Goal: Task Accomplishment & Management: Manage account settings

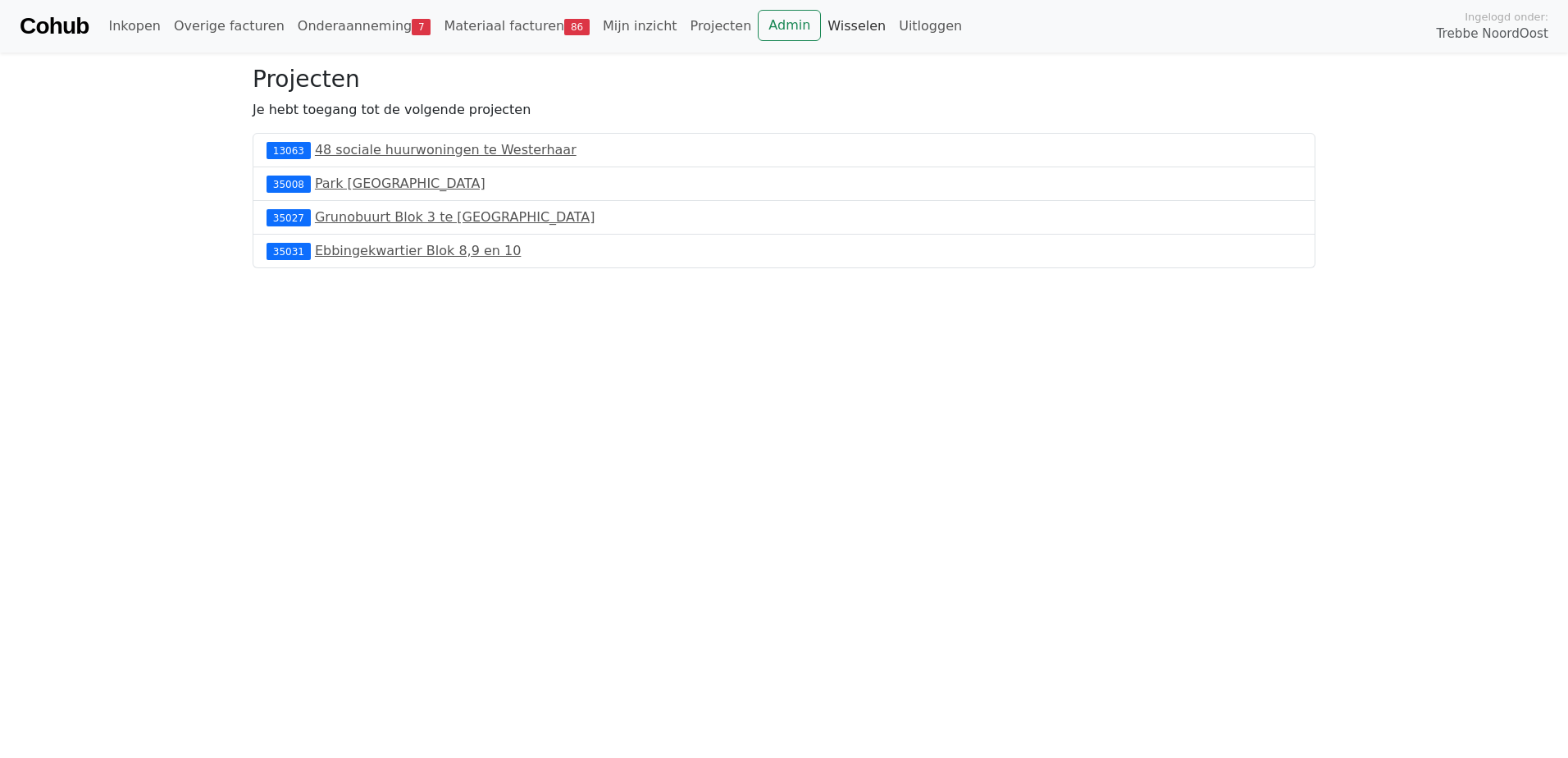
click at [821, 27] on link "Wisselen" at bounding box center [857, 27] width 71 height 33
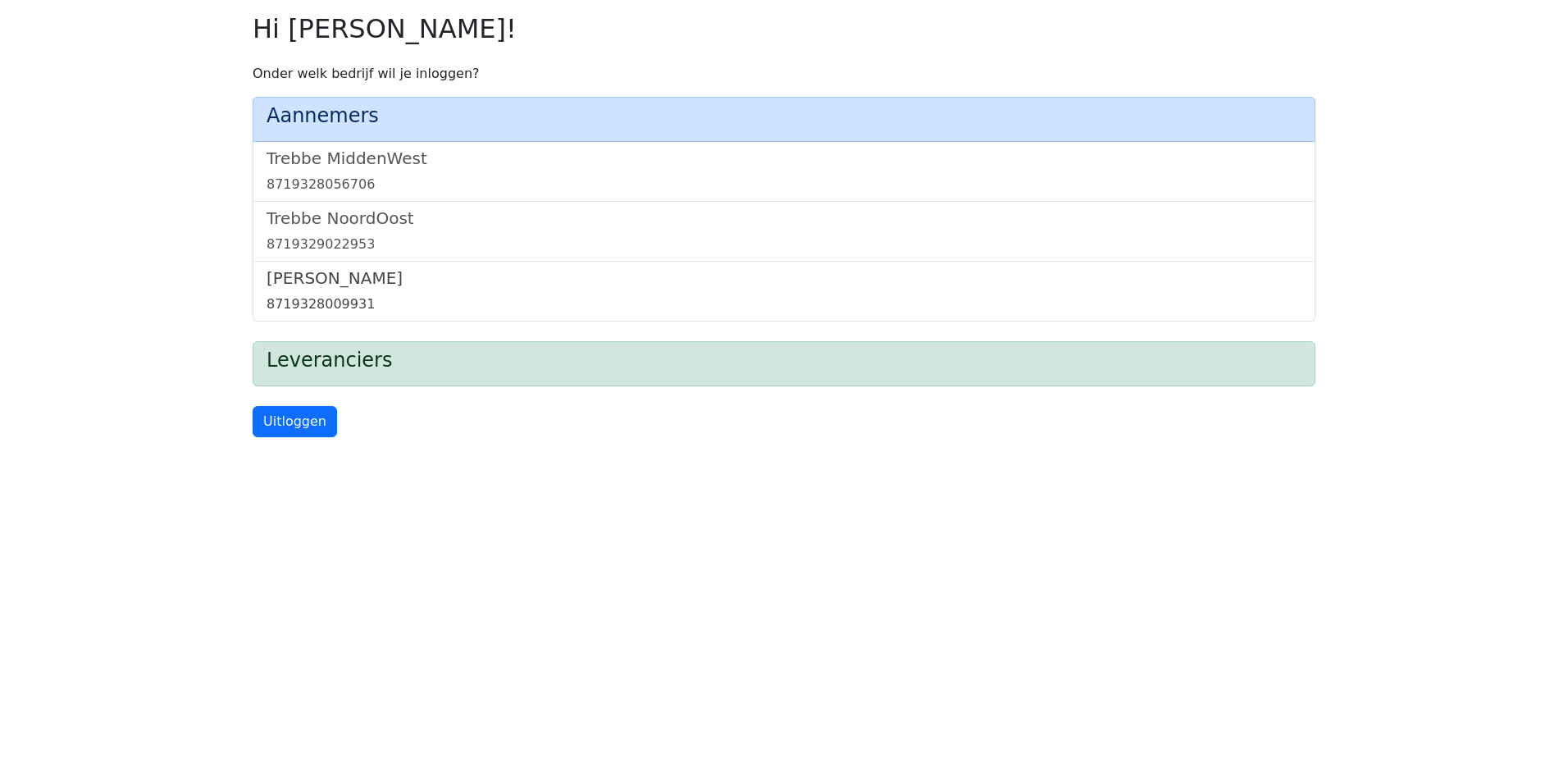
click at [344, 285] on h5 "[PERSON_NAME]" at bounding box center [784, 278] width 1035 height 19
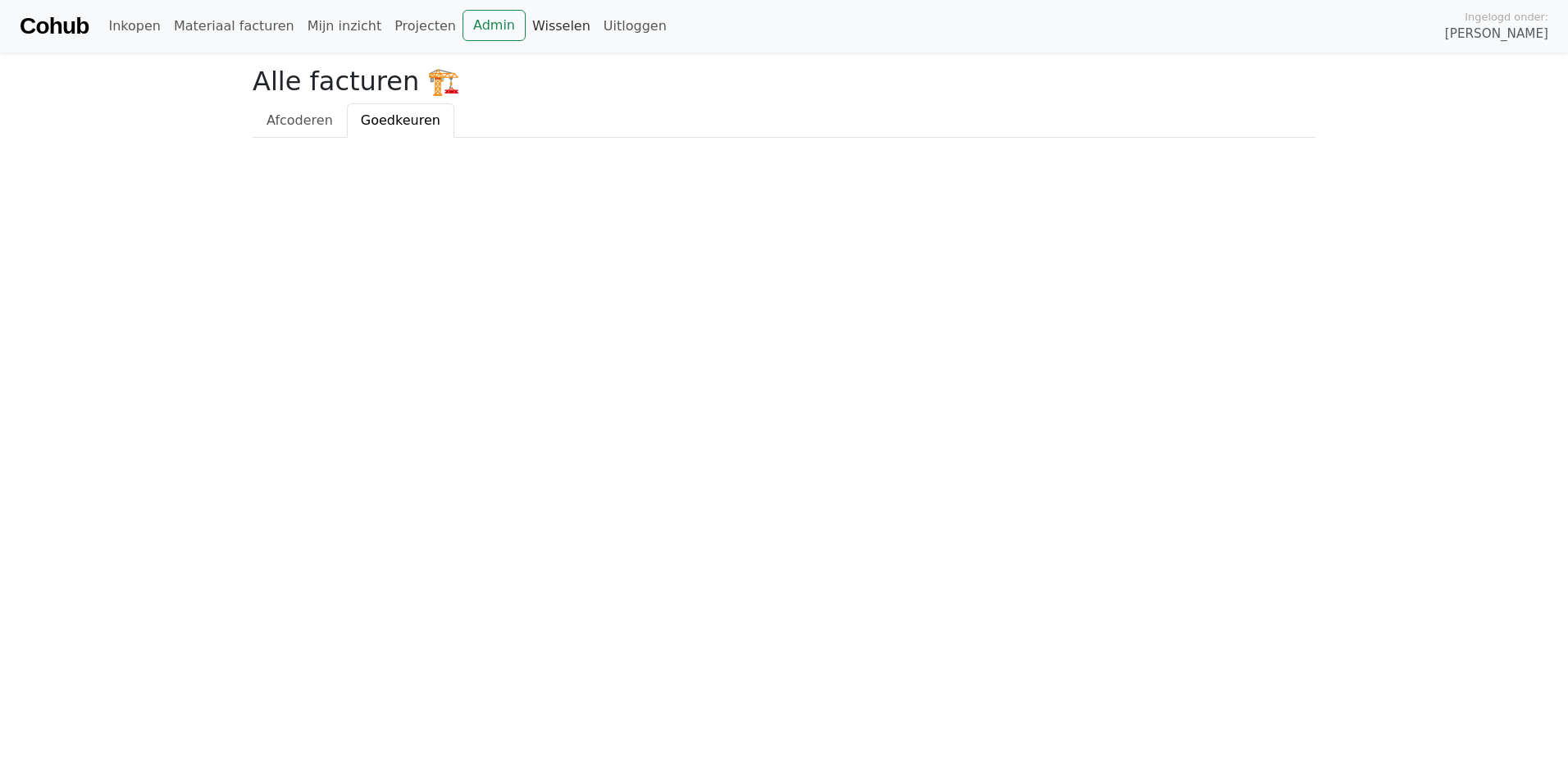
click at [525, 32] on link "Wisselen" at bounding box center [561, 27] width 71 height 33
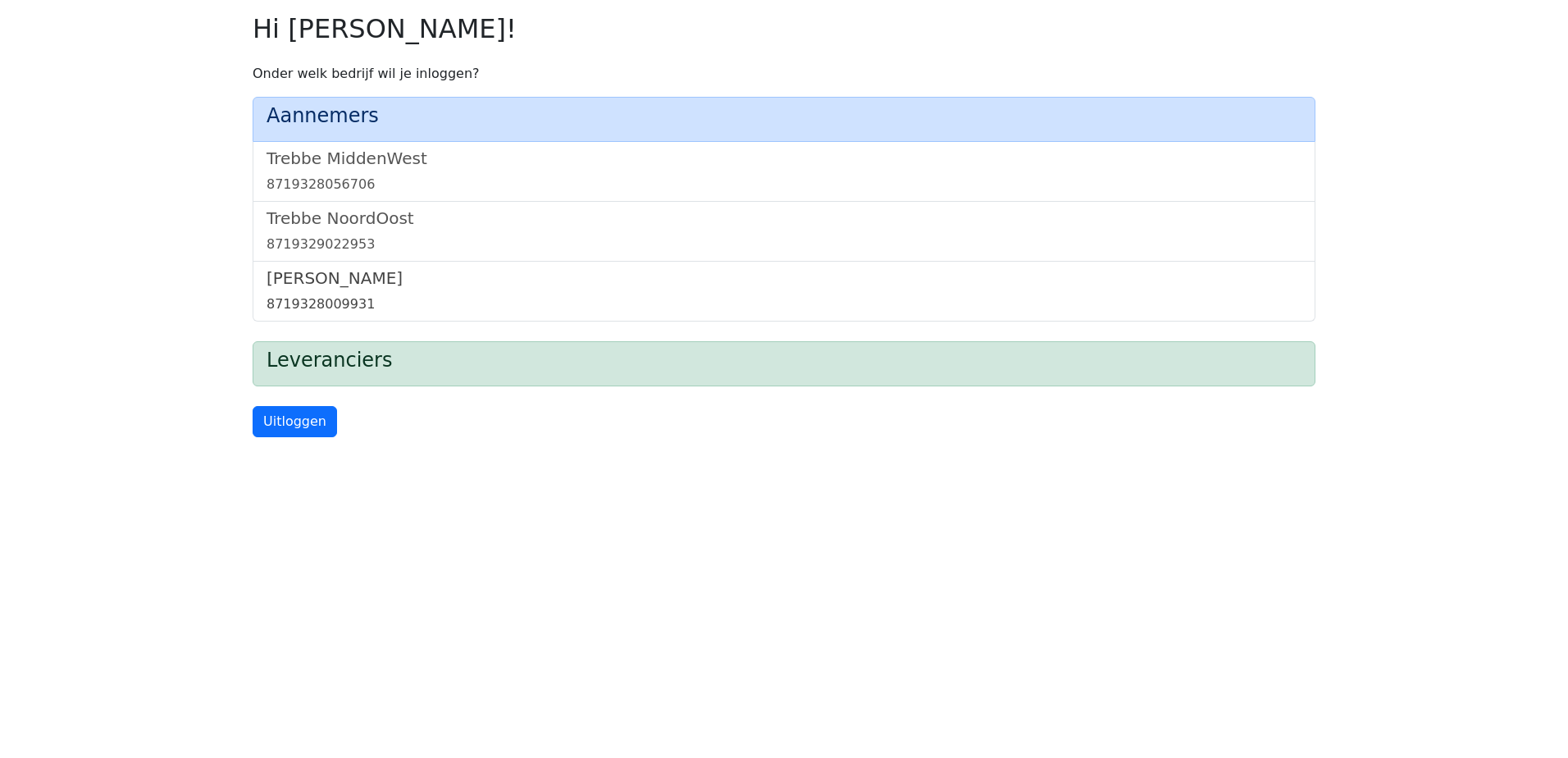
click at [344, 270] on h5 "[PERSON_NAME]" at bounding box center [784, 278] width 1035 height 19
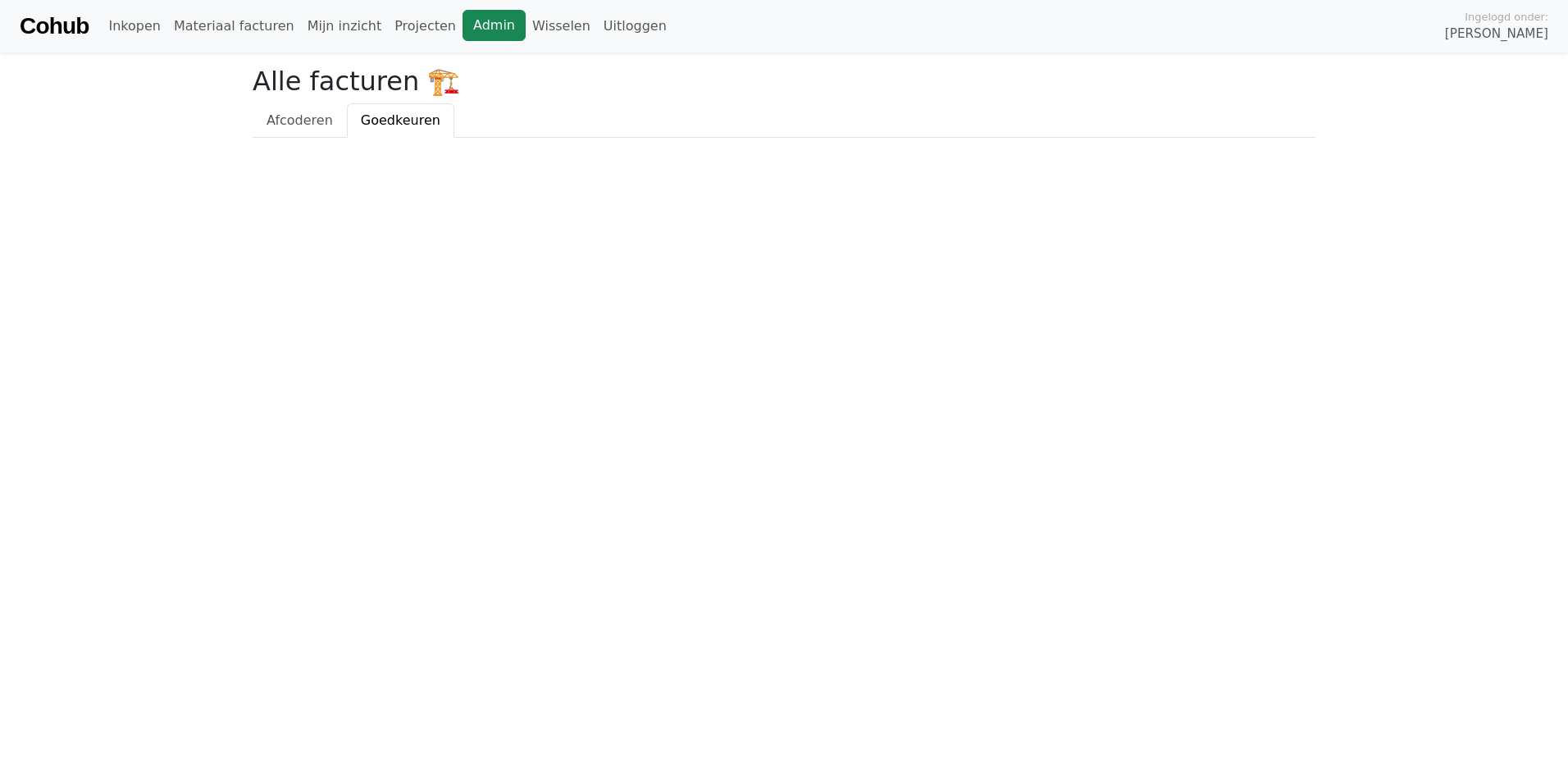
click at [463, 35] on link "Admin" at bounding box center [494, 26] width 63 height 31
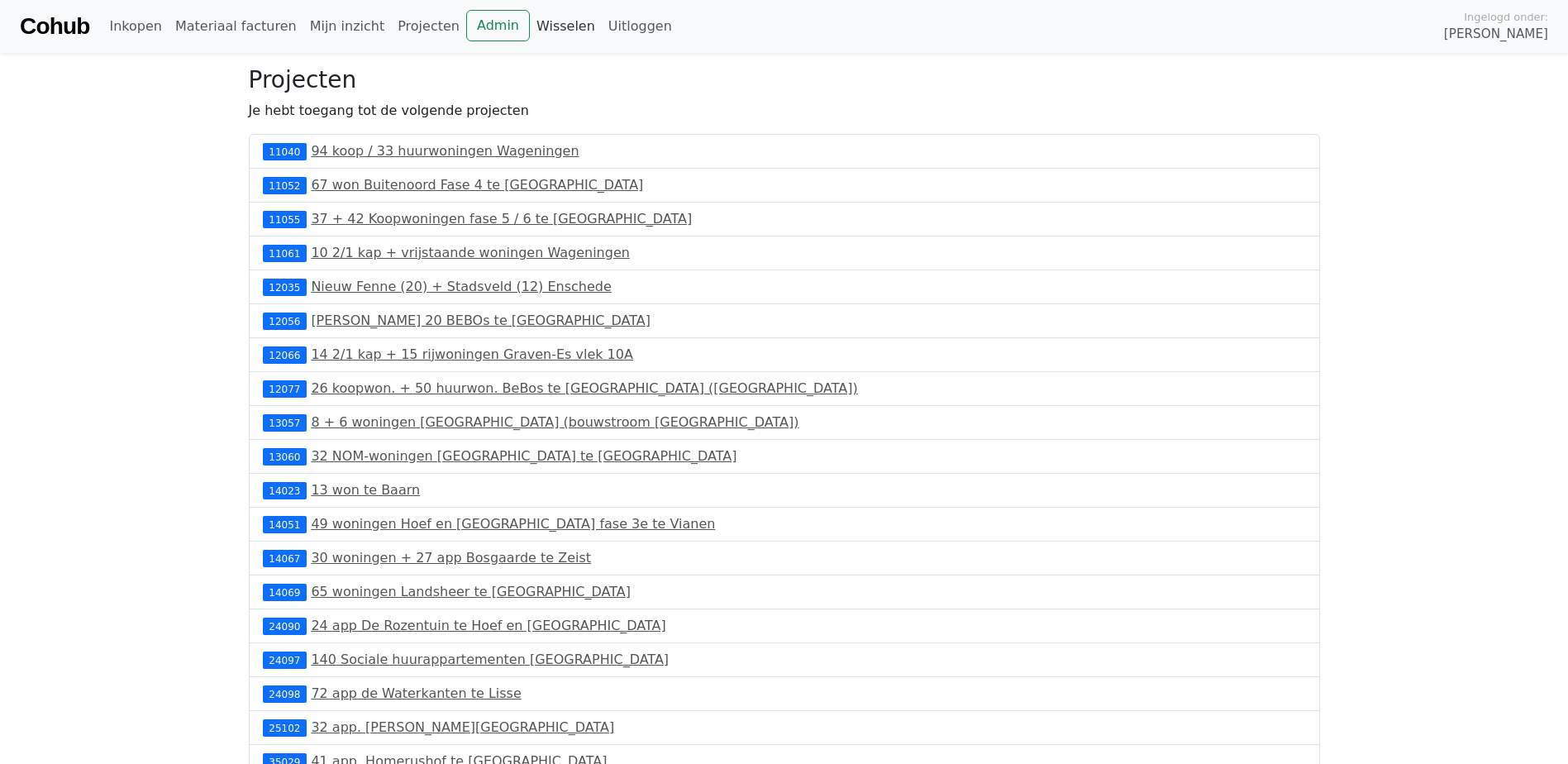
click at [533, 21] on link "Wisselen" at bounding box center [565, 27] width 72 height 33
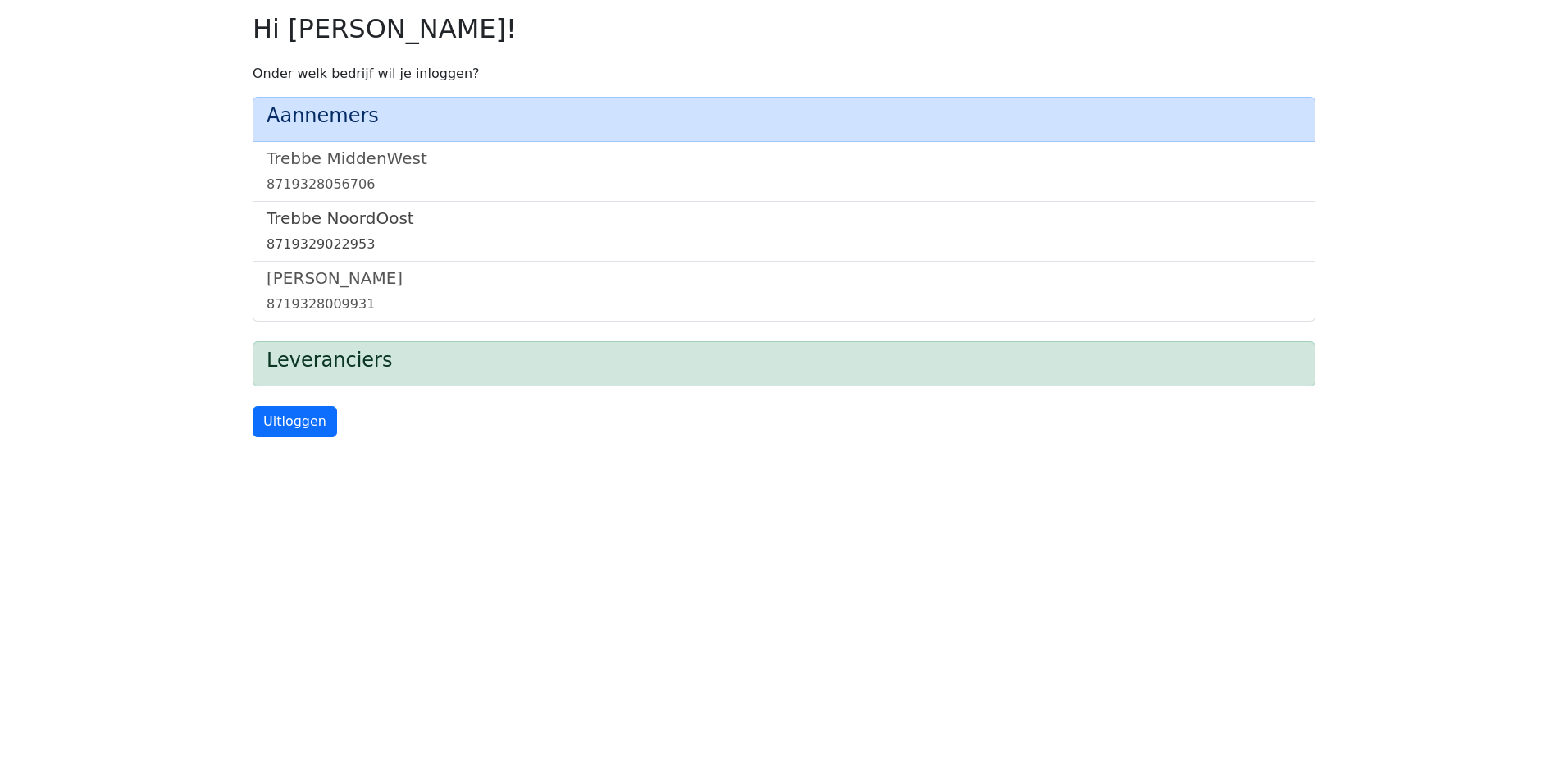
click at [334, 236] on div "8719329022953" at bounding box center [784, 244] width 1035 height 19
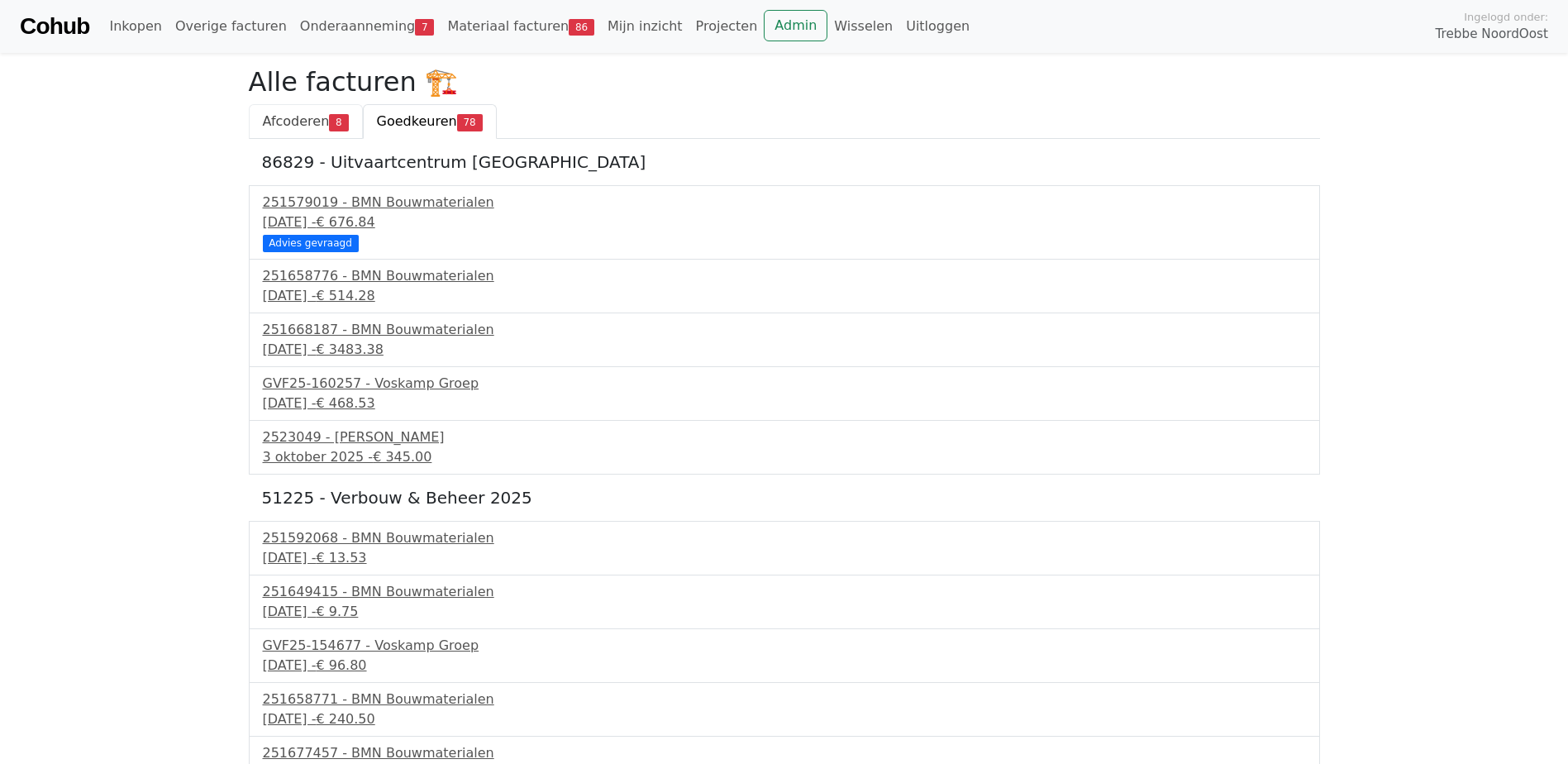
click at [317, 120] on span "Afcoderen" at bounding box center [296, 121] width 67 height 16
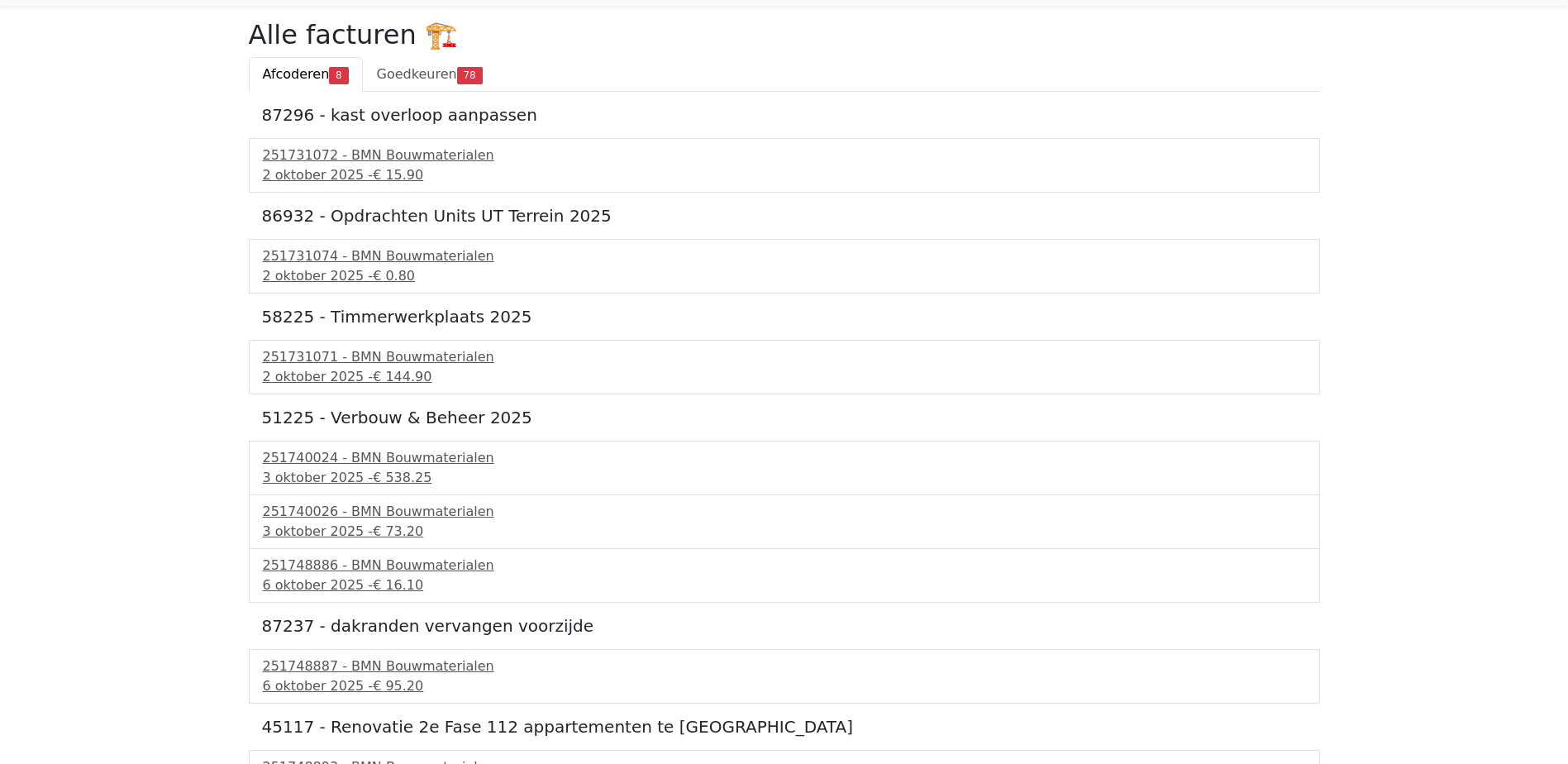
scroll to position [88, 0]
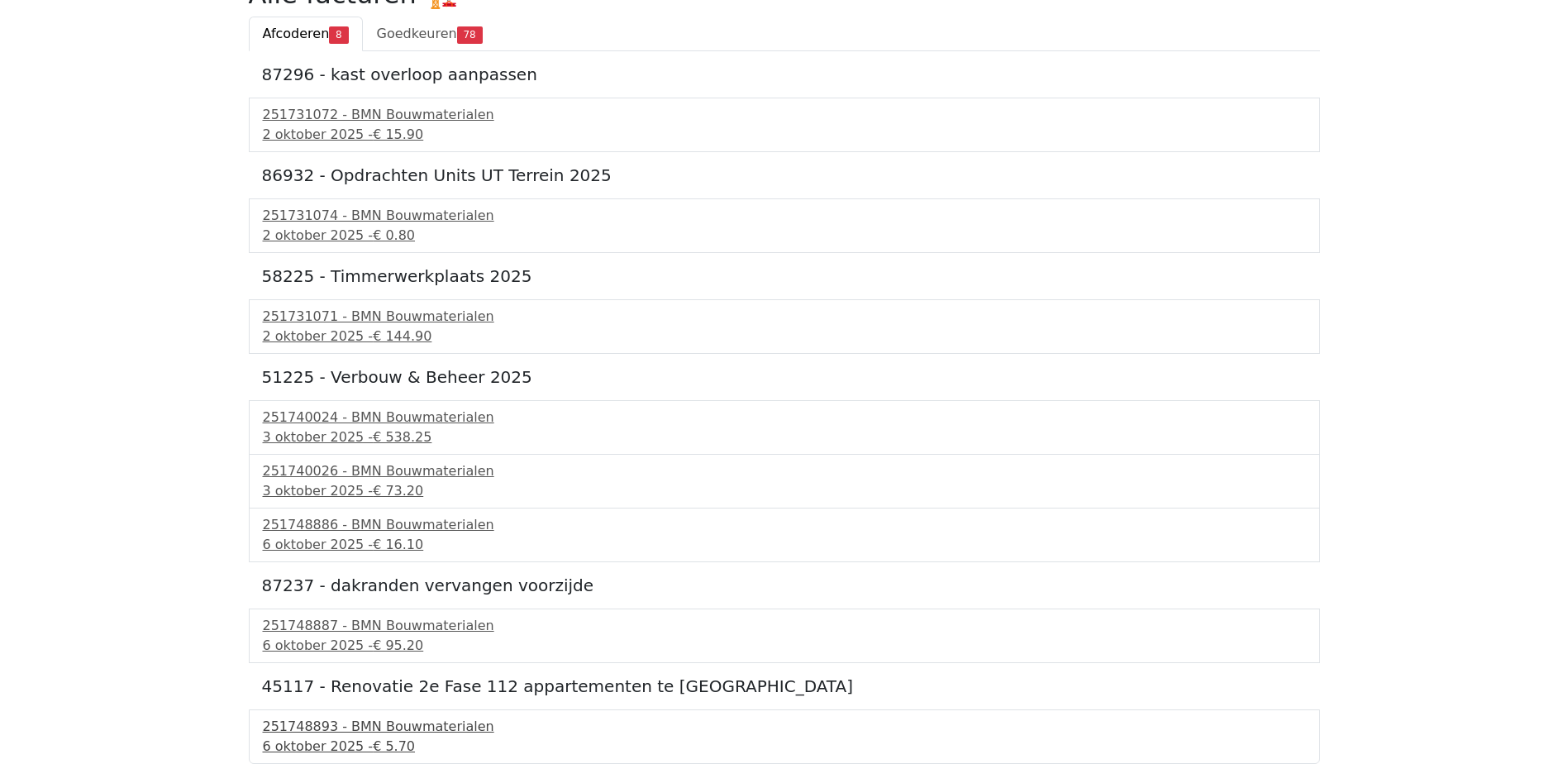
click at [381, 734] on div "251748893 - BMN Bouwmaterialen" at bounding box center [784, 726] width 1043 height 19
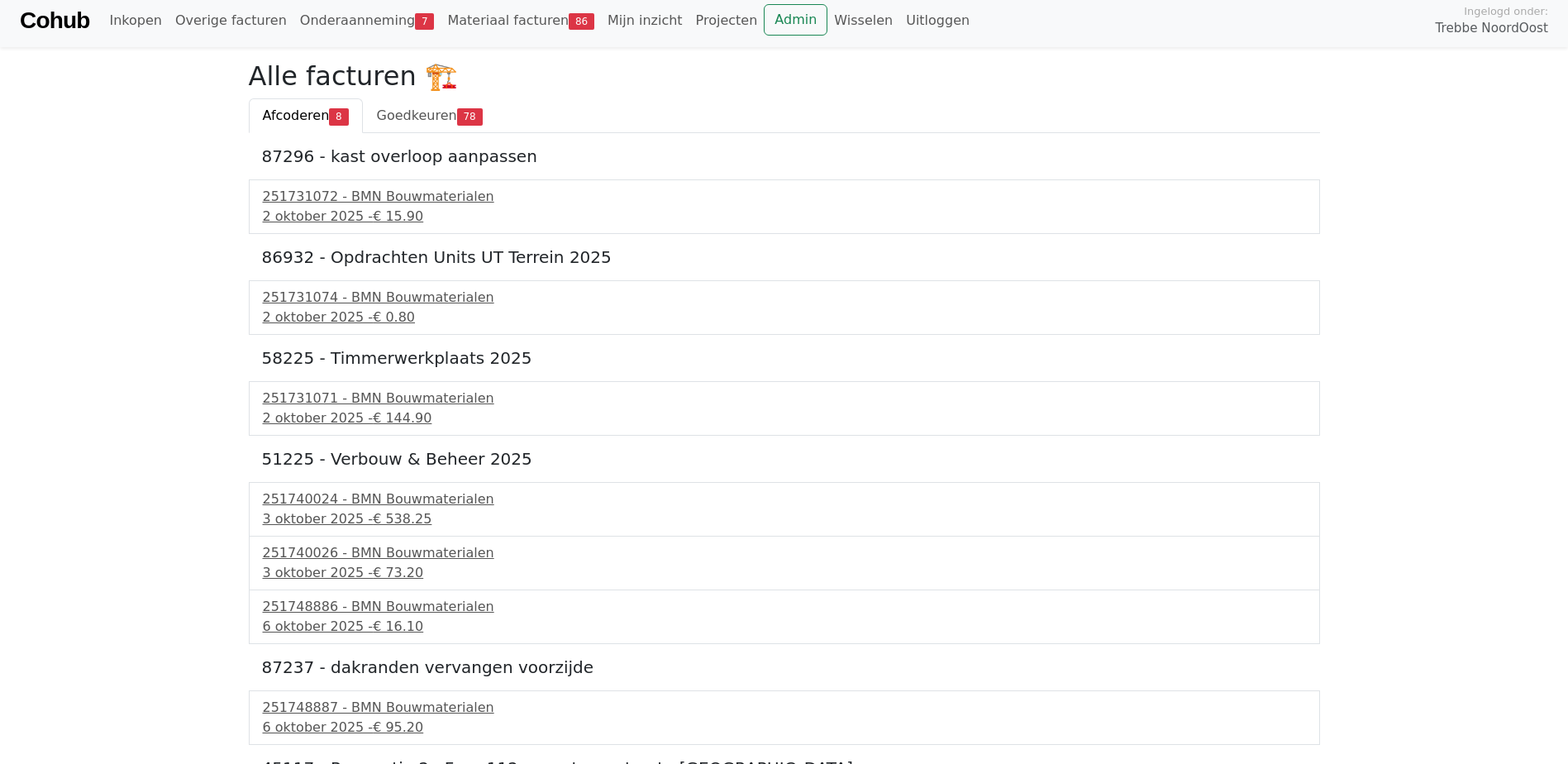
scroll to position [0, 0]
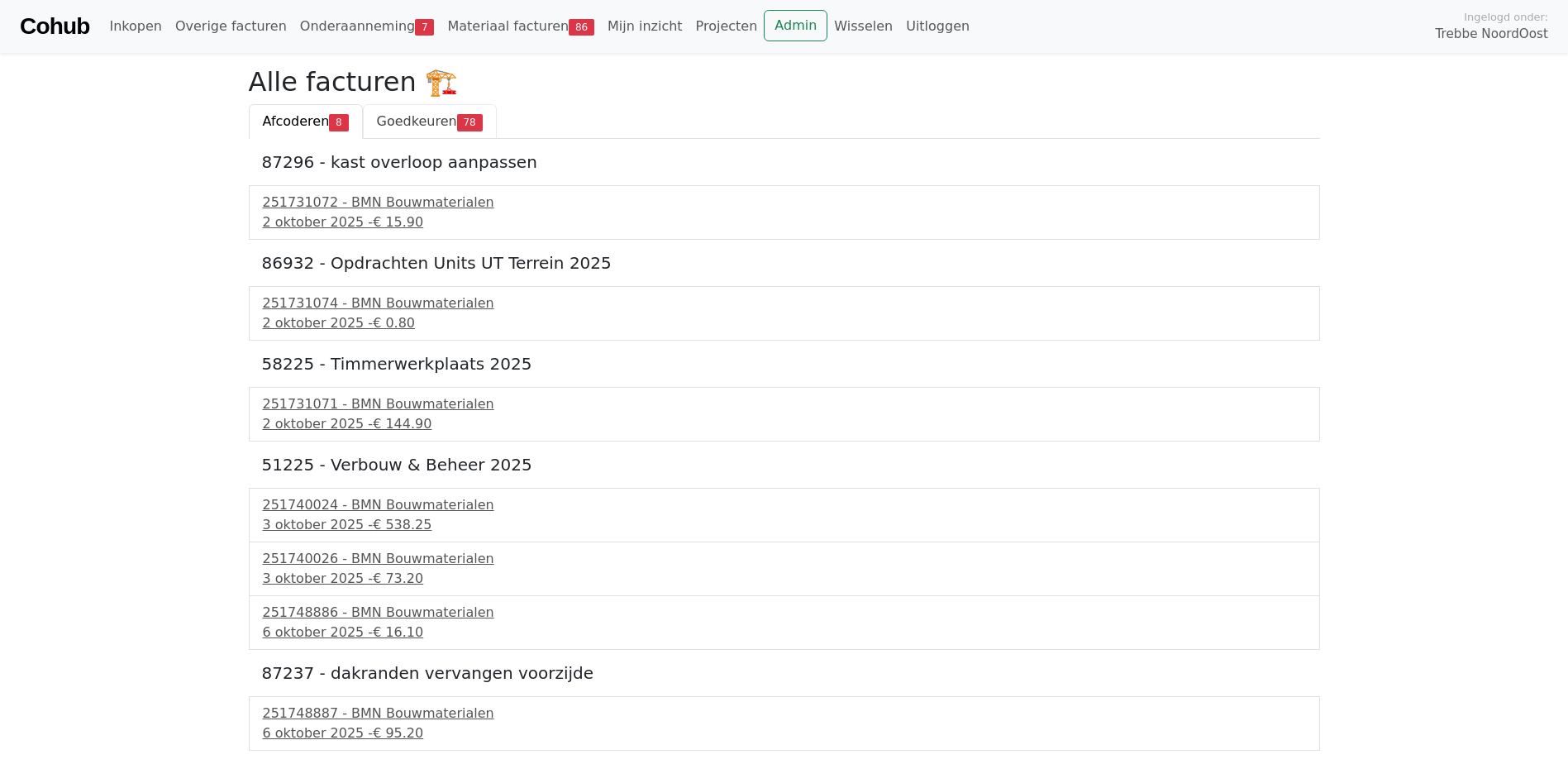
click at [444, 125] on span "Goedkeuren" at bounding box center [417, 121] width 80 height 16
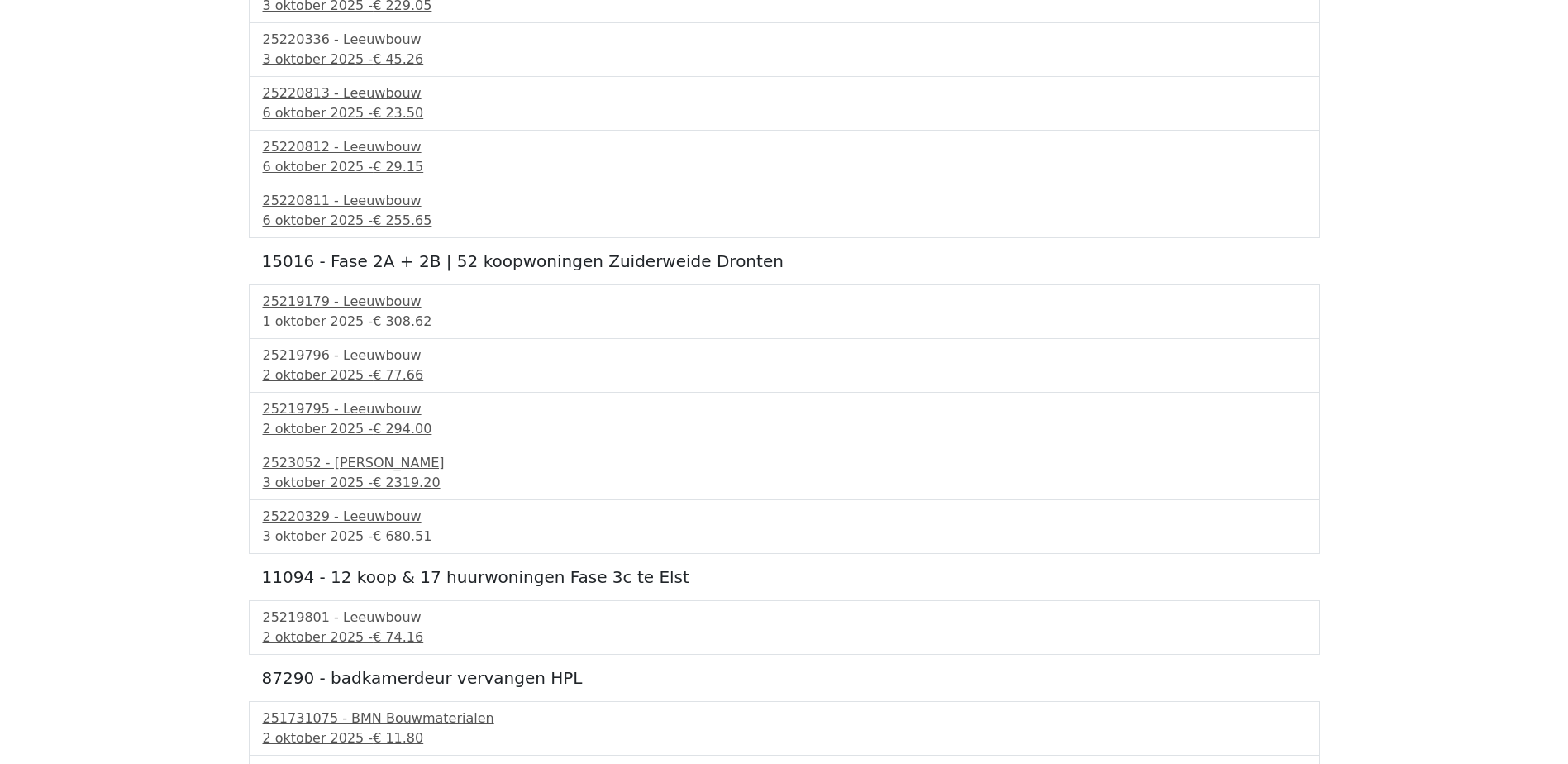
scroll to position [2810, 0]
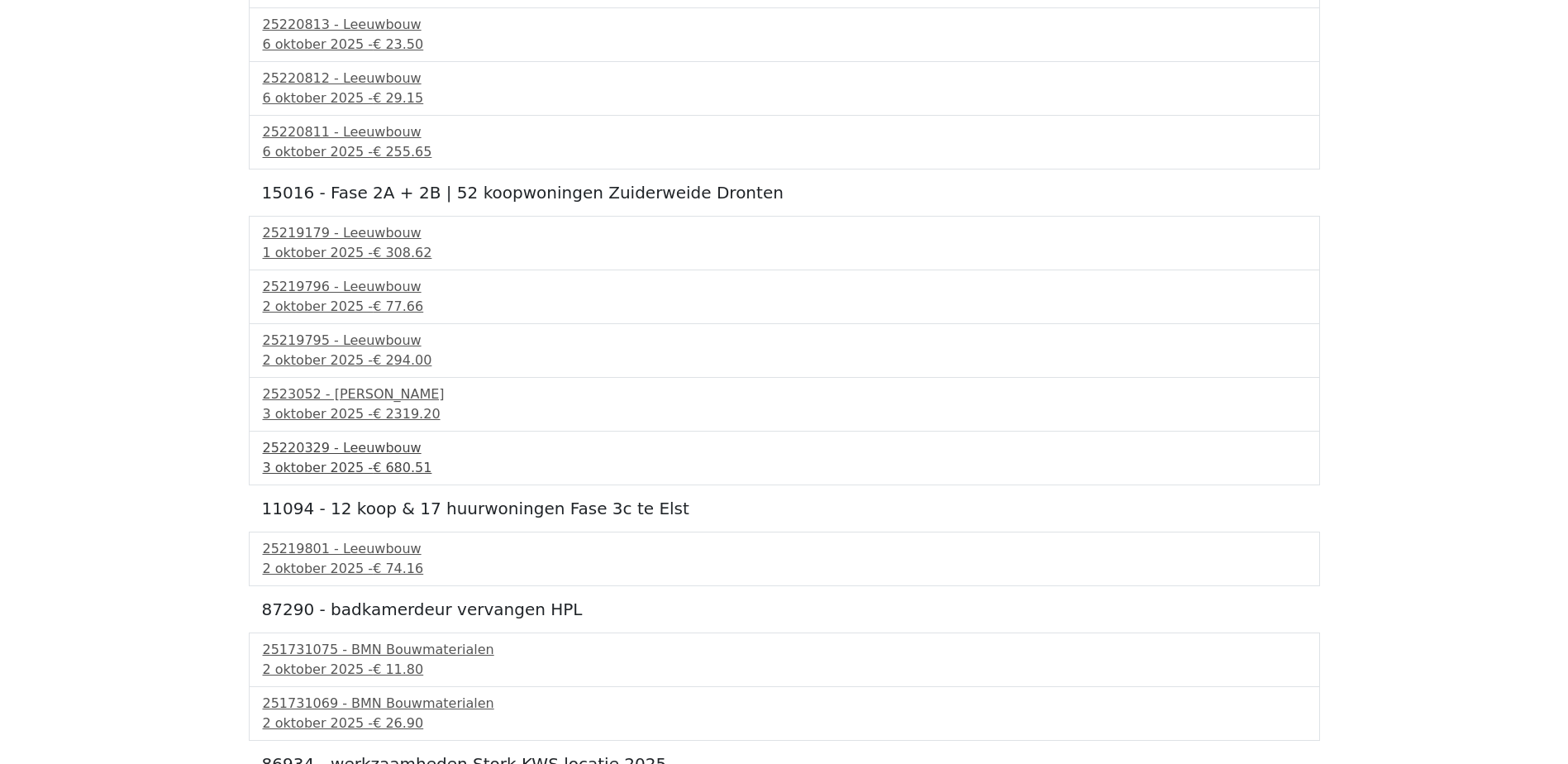
click at [397, 457] on div "25220329 - Leeuwbouw" at bounding box center [784, 447] width 1043 height 19
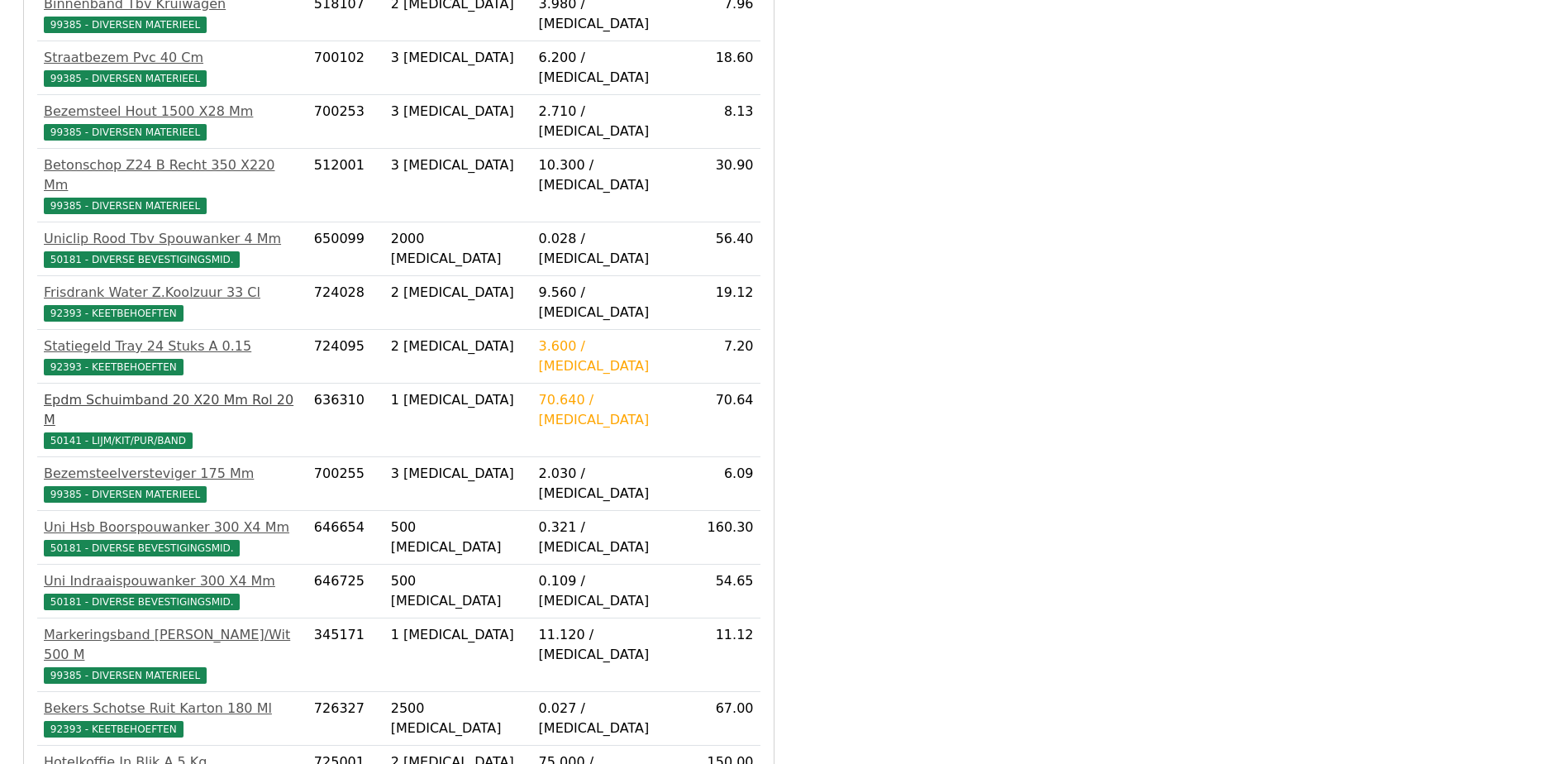
scroll to position [413, 0]
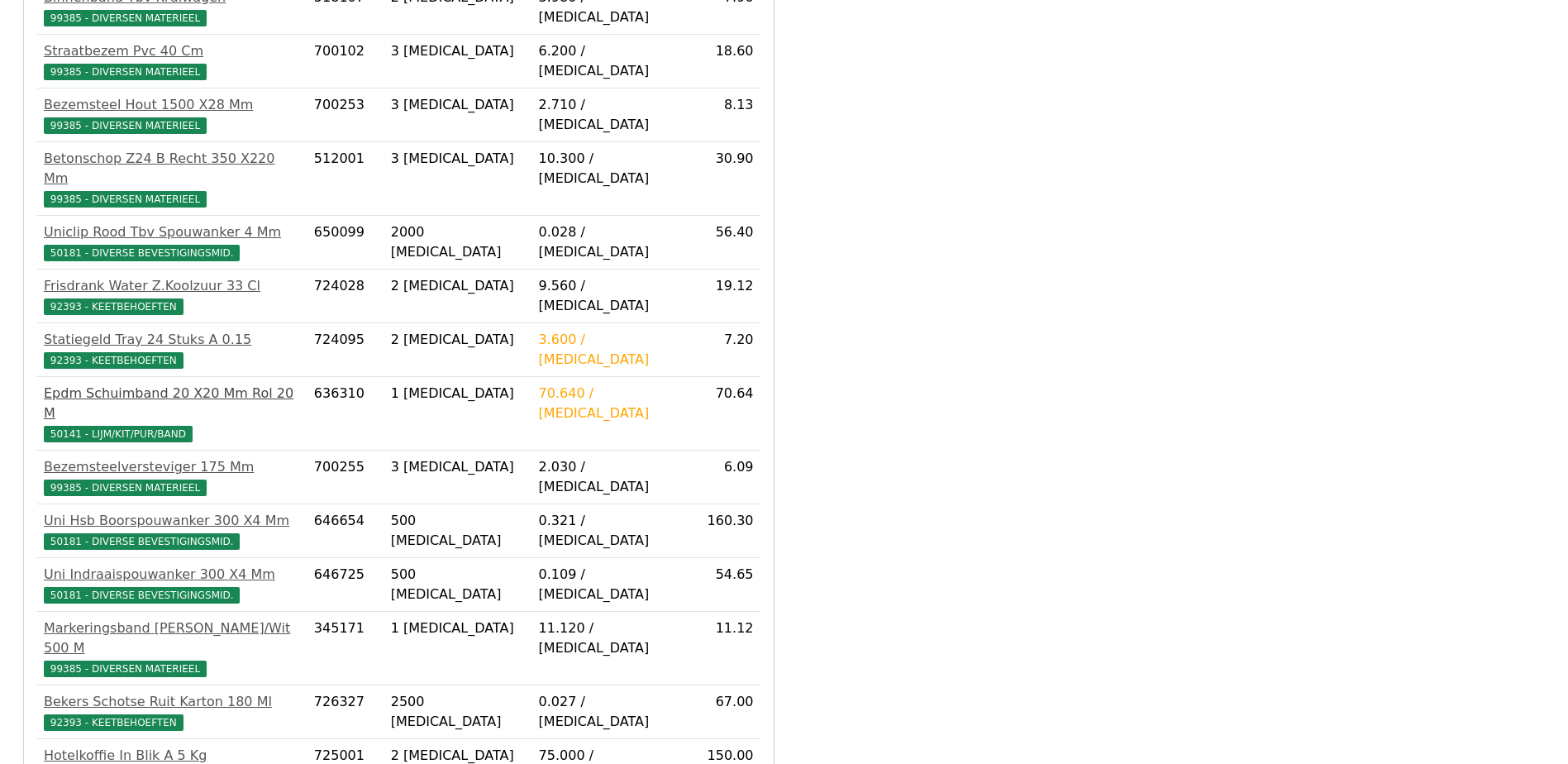
click at [248, 383] on div "Epdm Schuimband 20 X20 Mm Rol 20 M" at bounding box center [172, 403] width 257 height 40
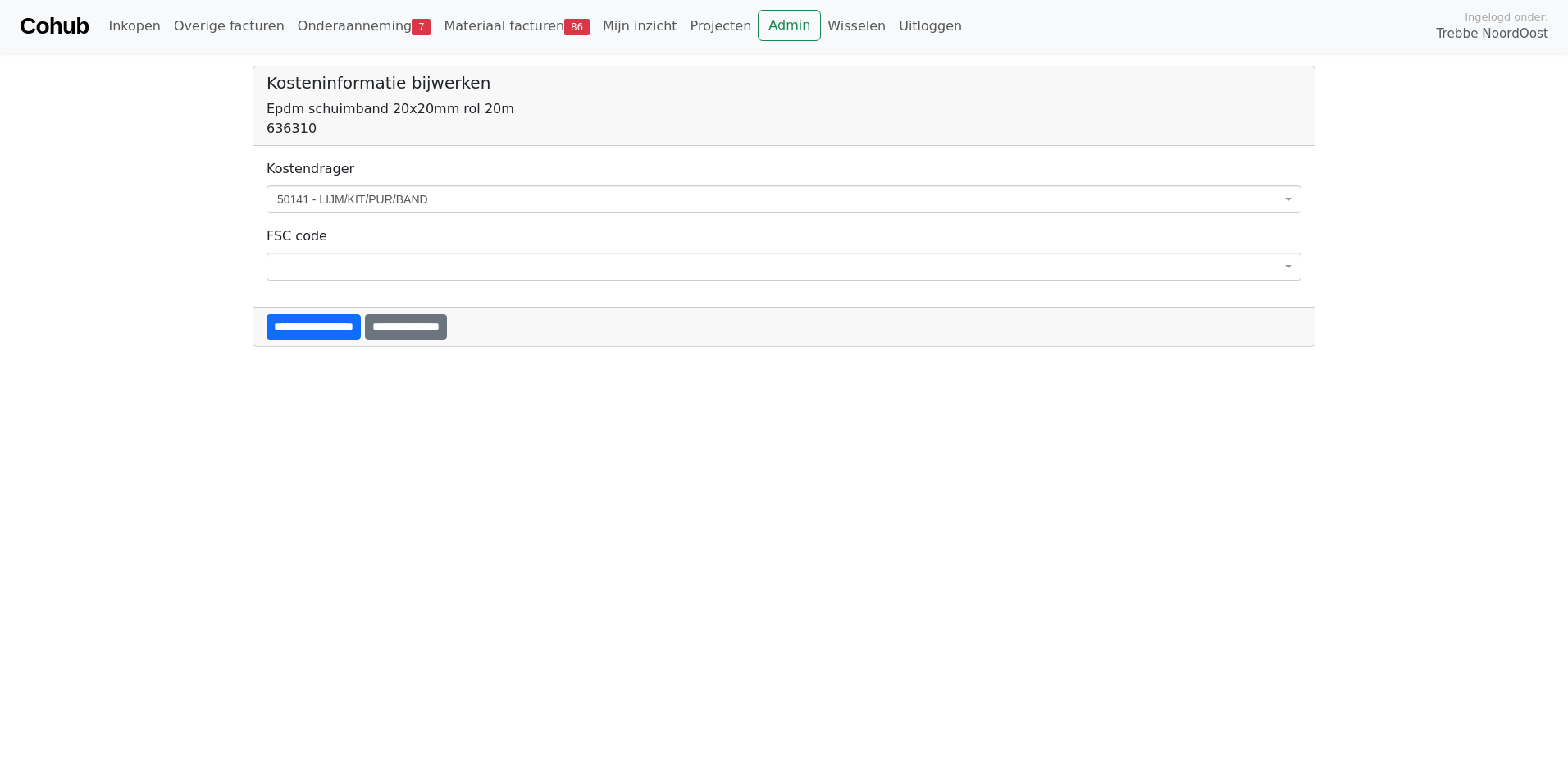
click at [323, 203] on span "50141 - LIJM/KIT/PUR/BAND" at bounding box center [778, 199] width 1003 height 16
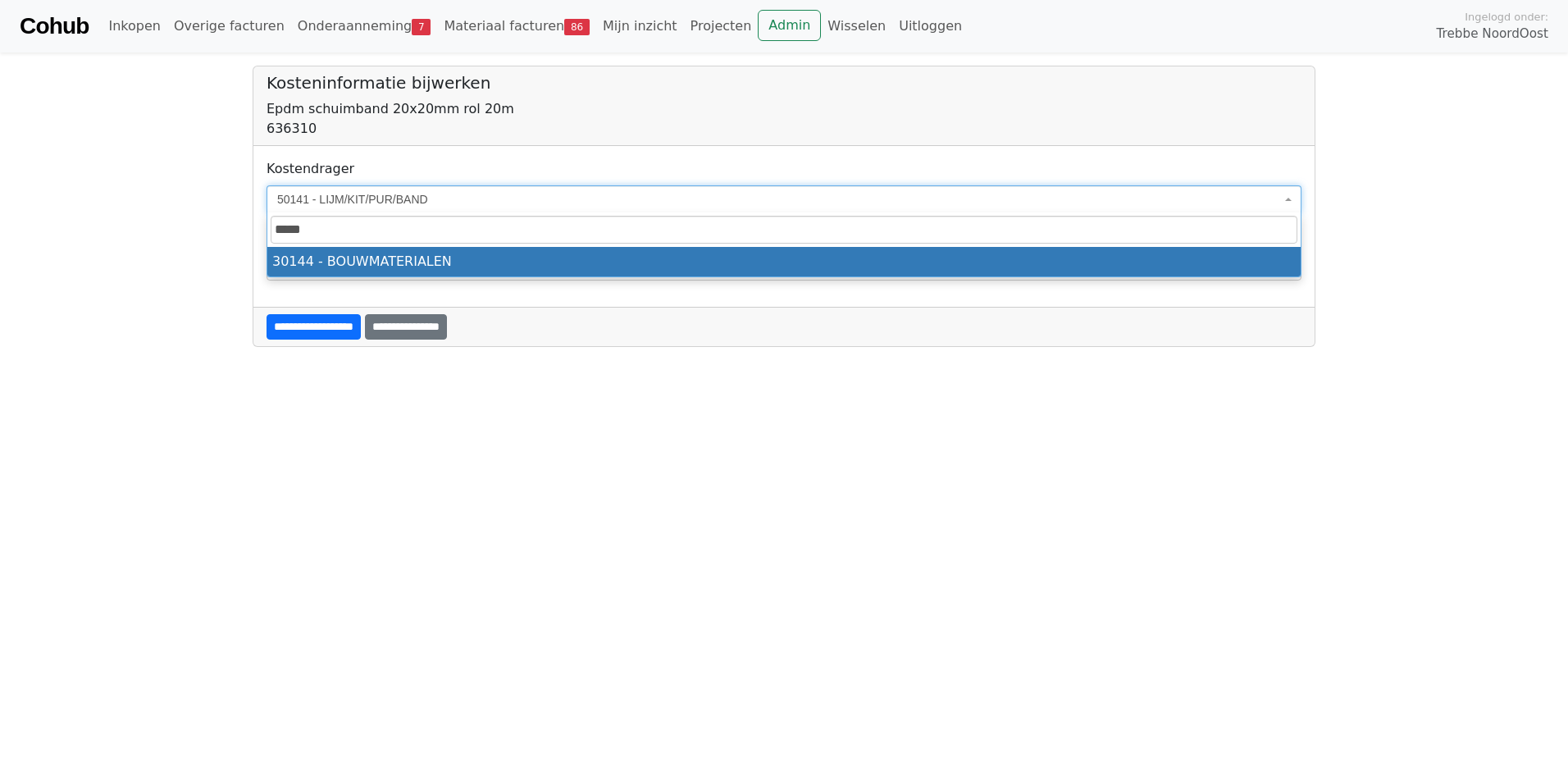
type input "*****"
select select "****"
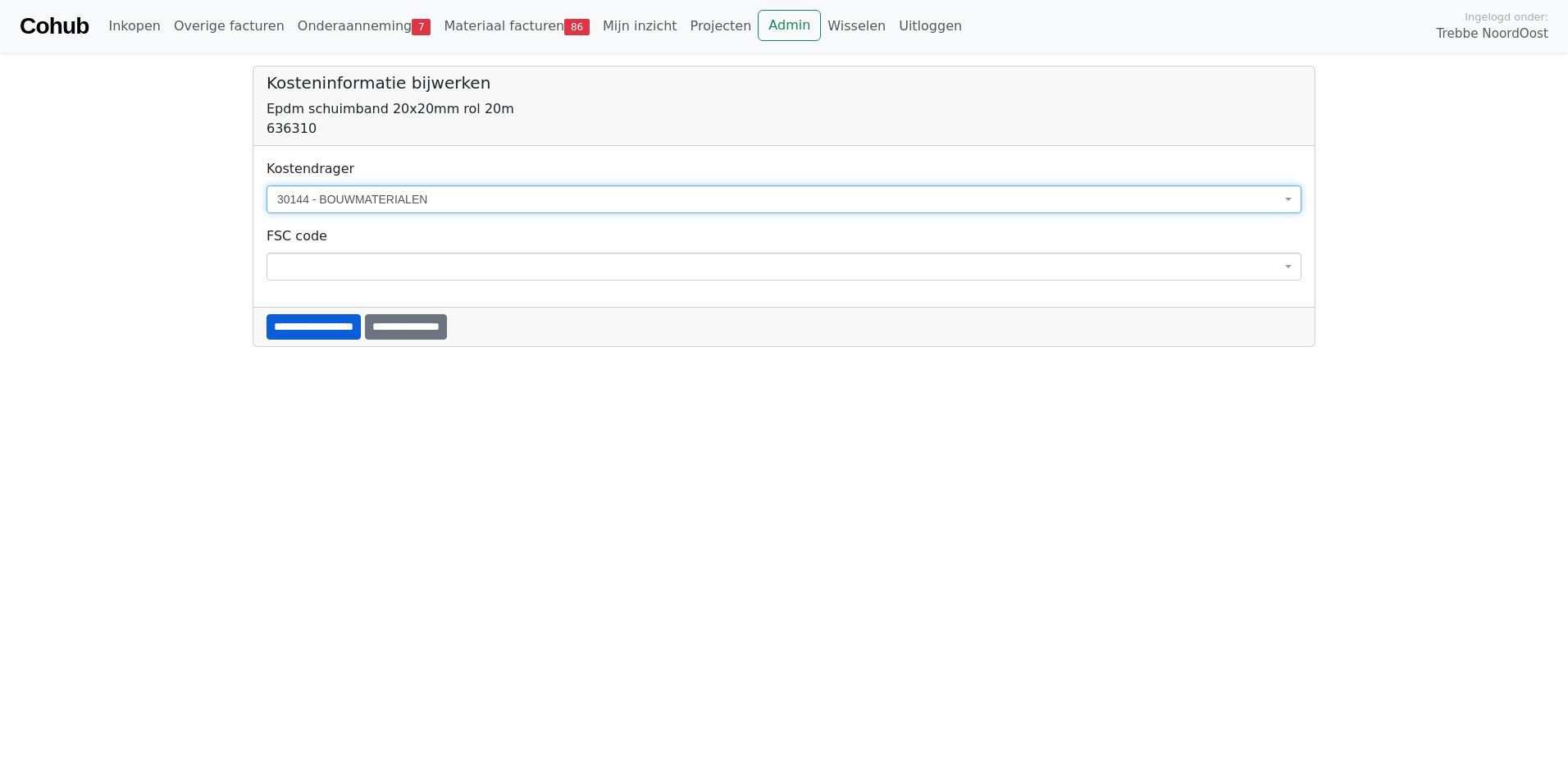
click at [310, 338] on input "**********" at bounding box center [313, 327] width 94 height 26
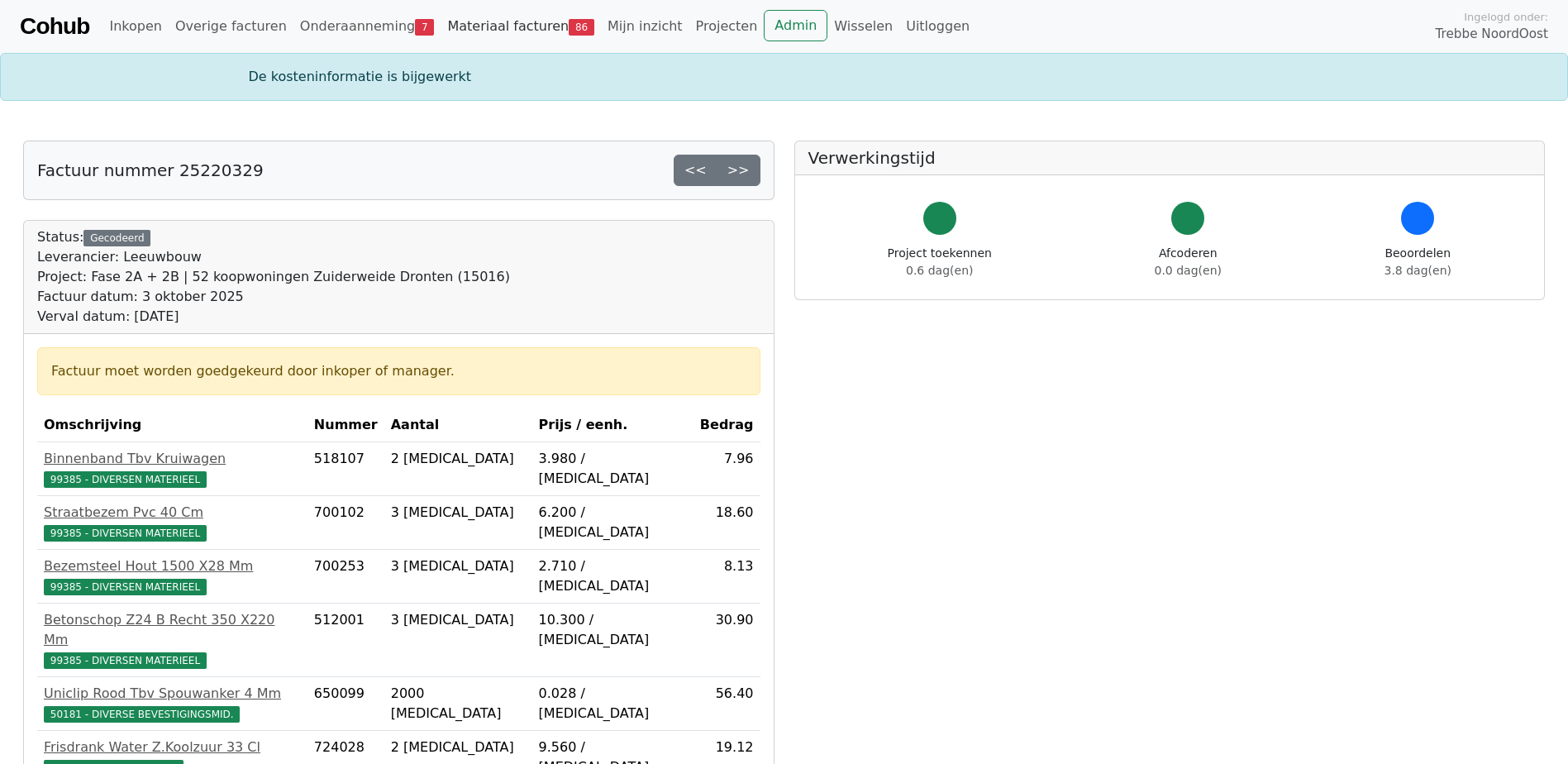
click at [522, 26] on link "Materiaal facturen 86" at bounding box center [521, 27] width 161 height 33
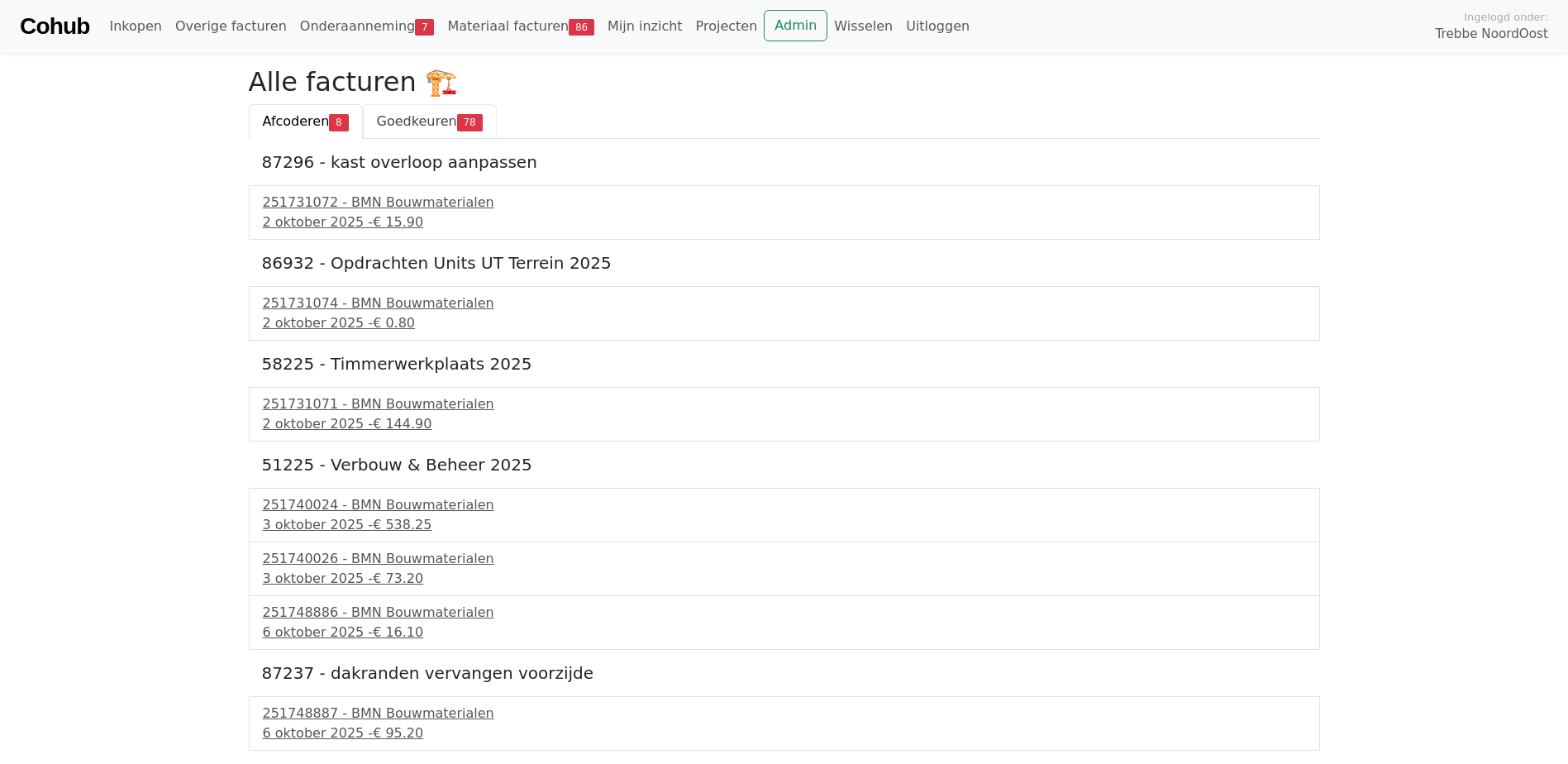
click at [441, 123] on span "Goedkeuren" at bounding box center [417, 121] width 80 height 16
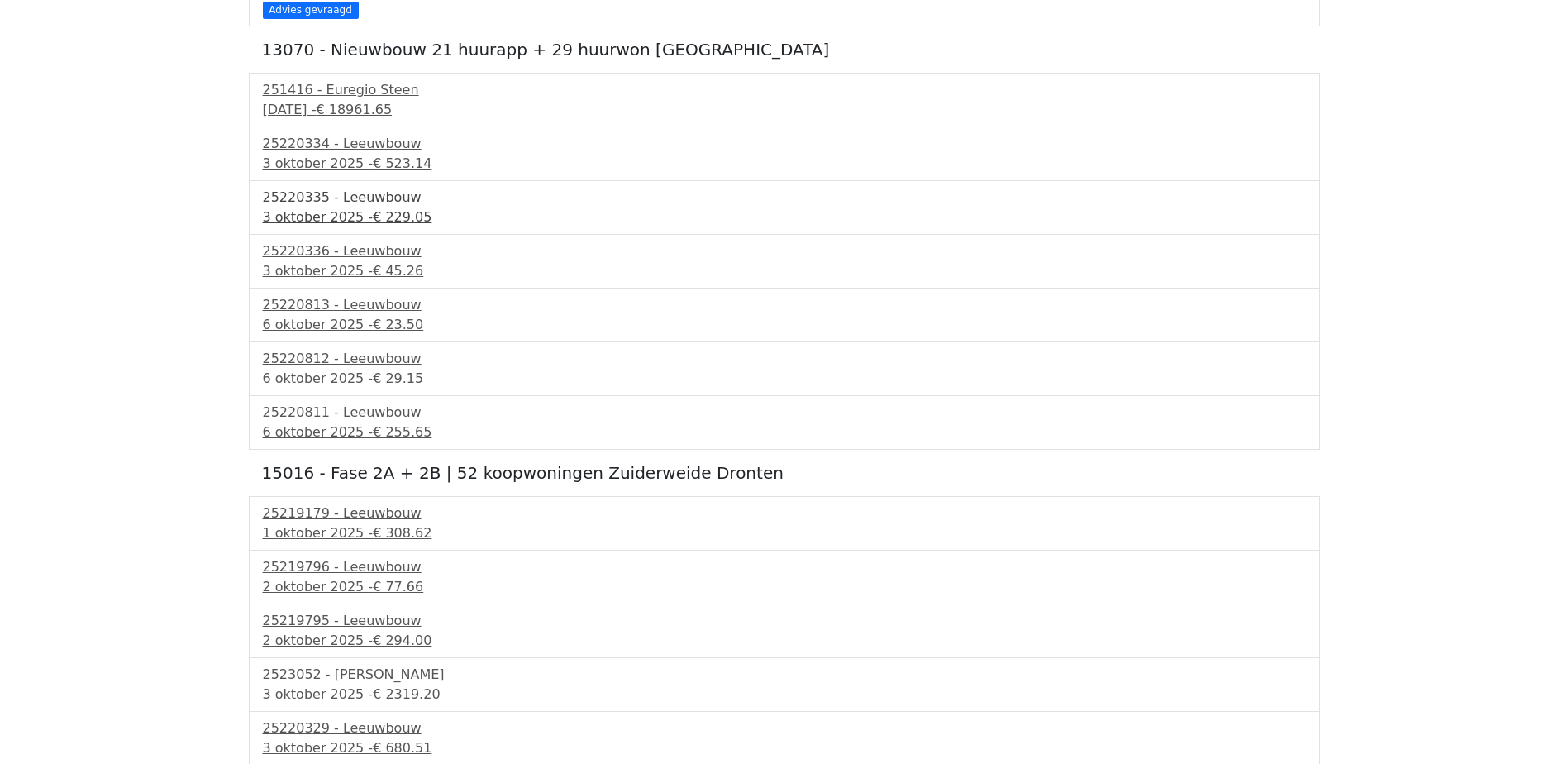
scroll to position [2727, 0]
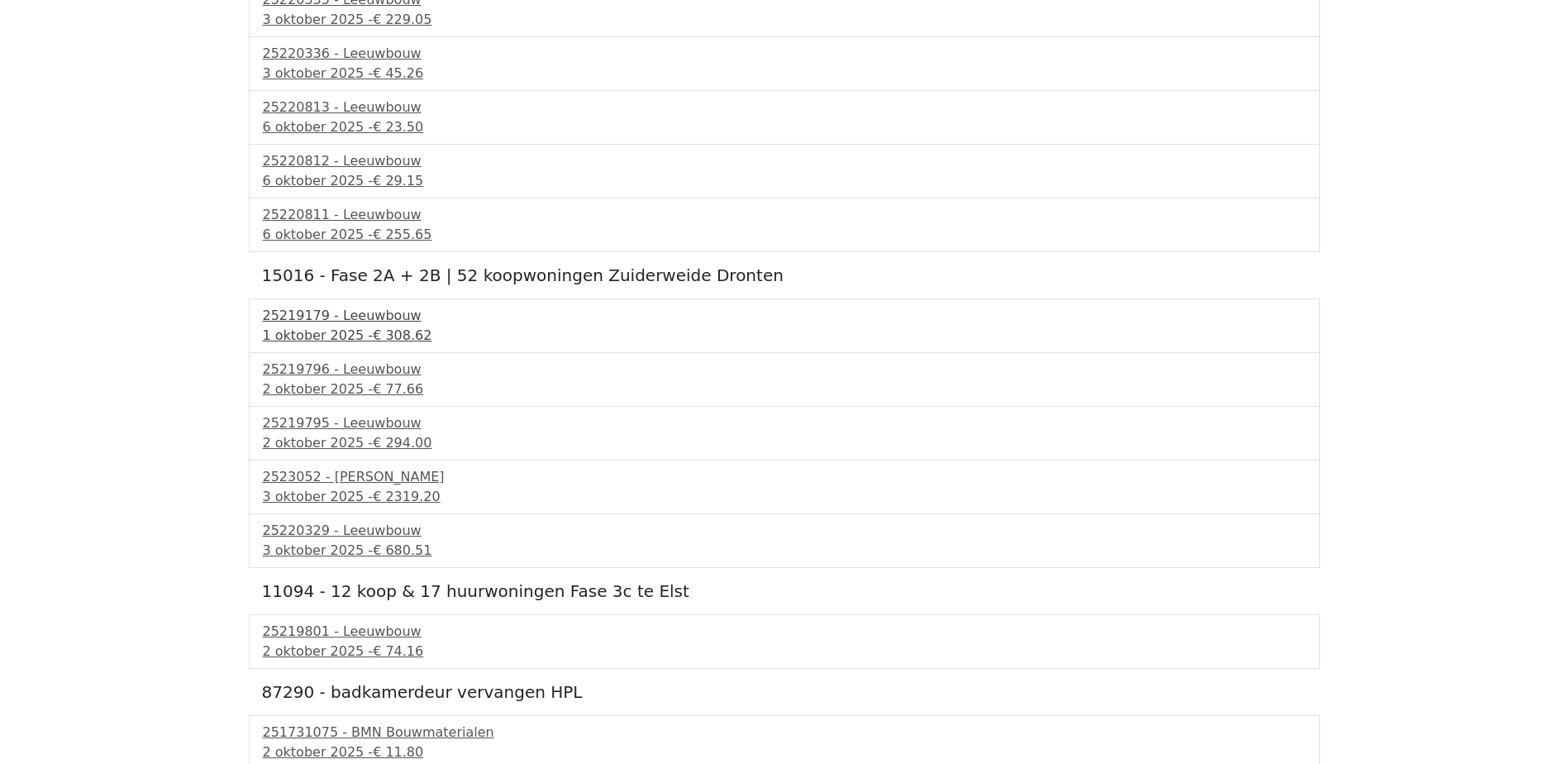
click at [383, 330] on span "€ 308.62" at bounding box center [402, 334] width 59 height 16
click at [354, 381] on div "2 oktober 2025 - € 77.66" at bounding box center [784, 389] width 1043 height 19
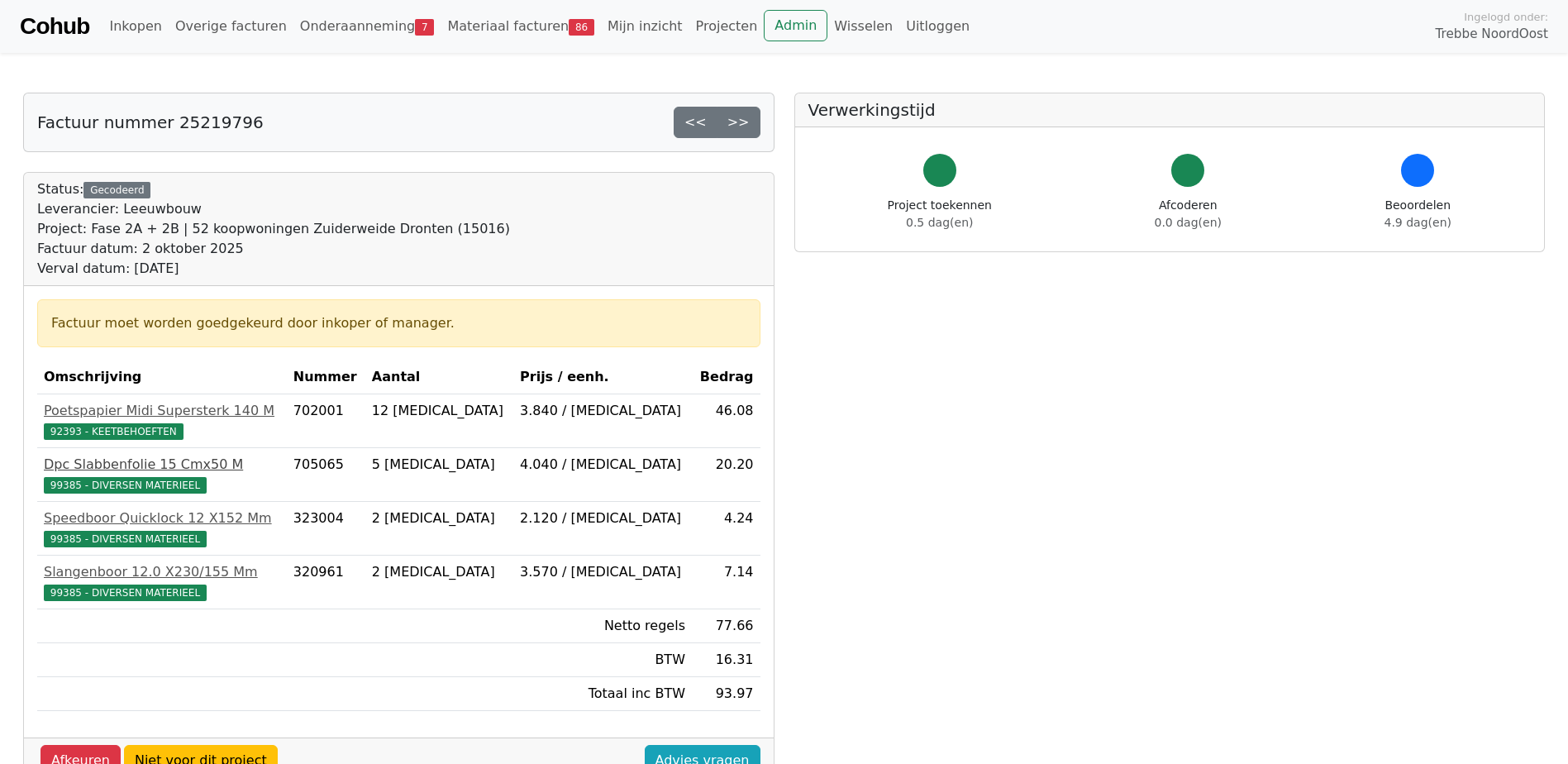
click at [176, 459] on div "Dpc Slabbenfolie 15 Cmx50 M" at bounding box center [162, 464] width 237 height 19
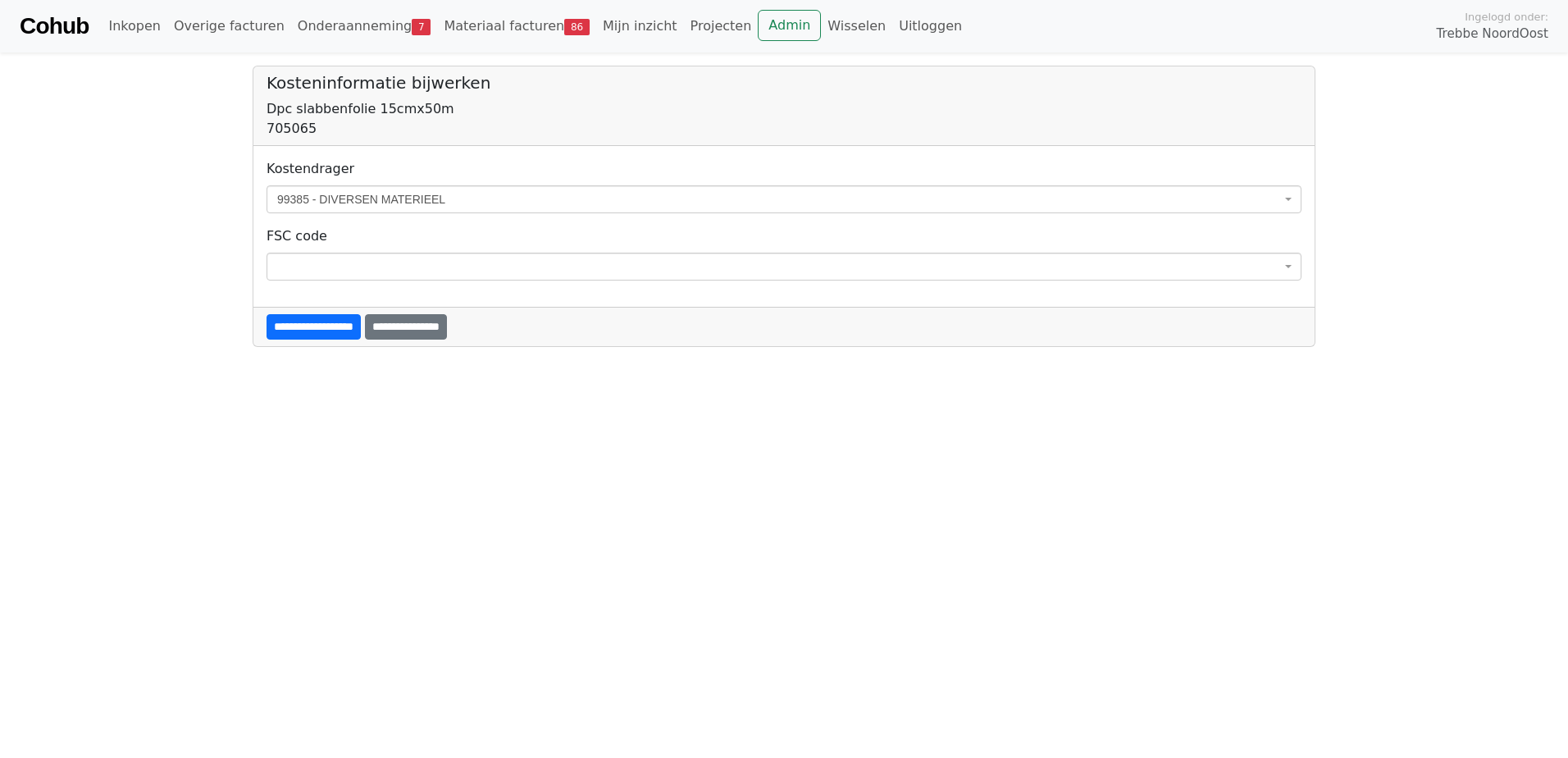
click at [315, 202] on span "99385 - DIVERSEN MATERIEEL" at bounding box center [778, 199] width 1003 height 16
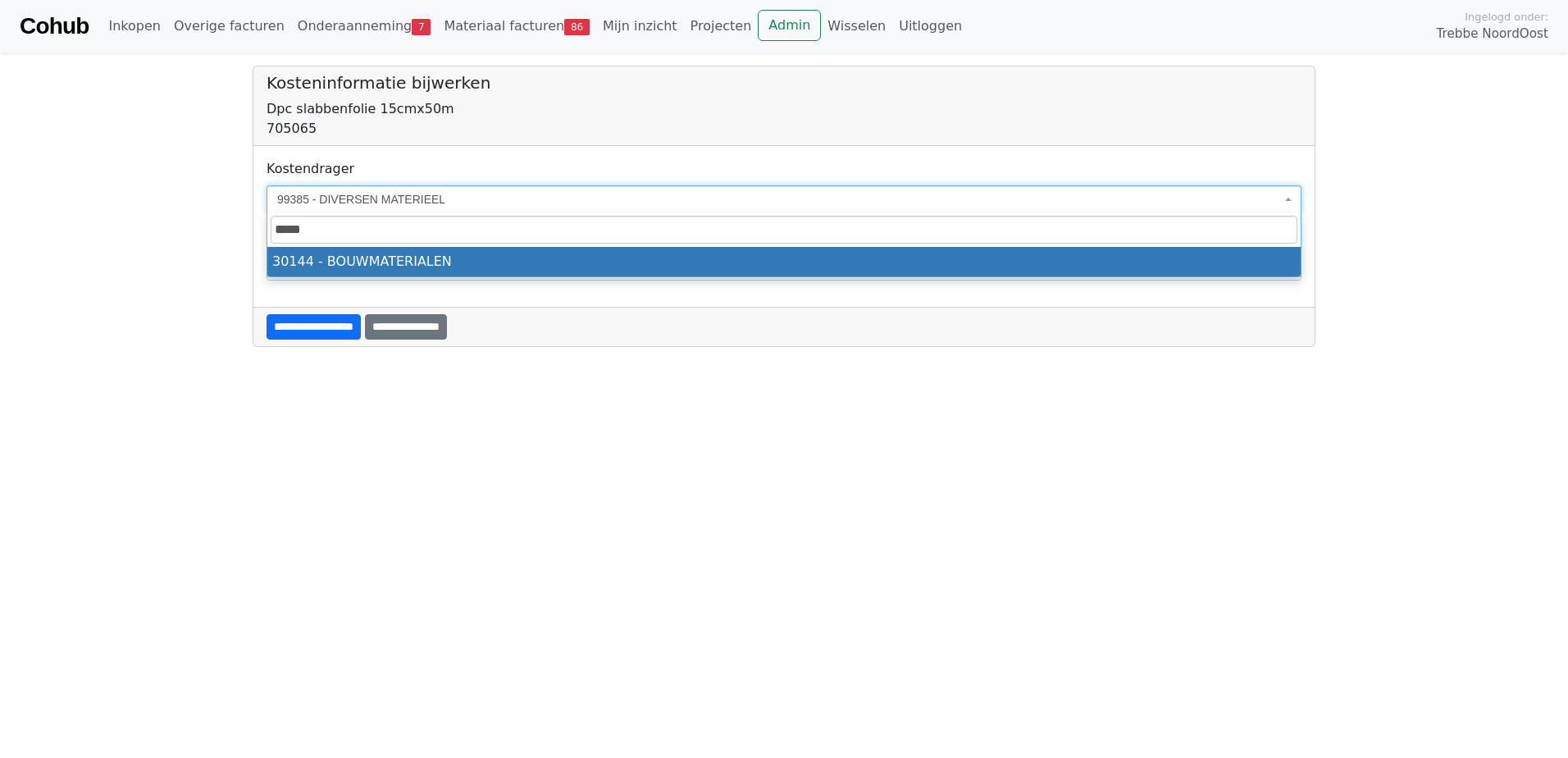
type input "*****"
select select "****"
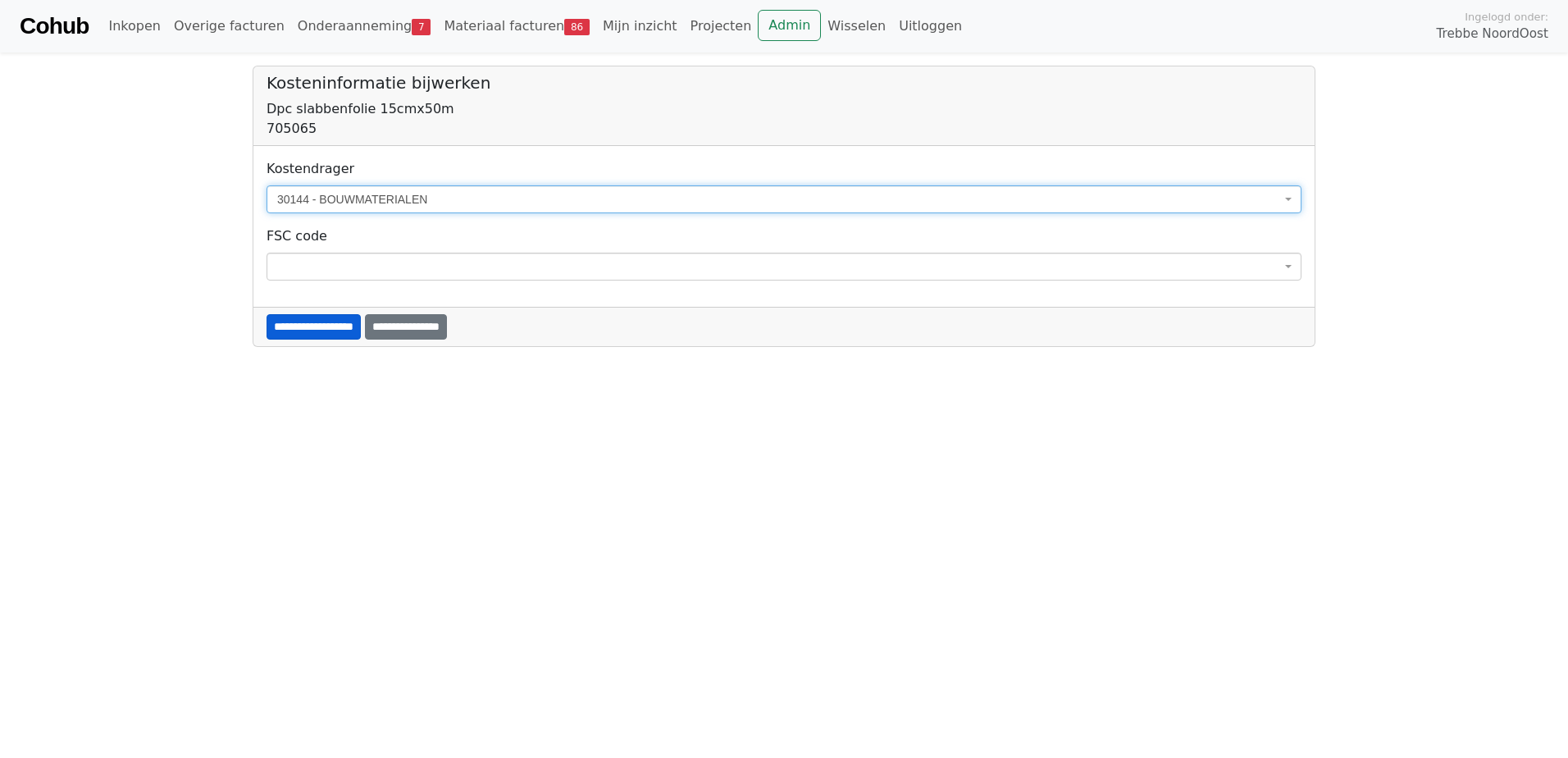
click at [328, 331] on input "**********" at bounding box center [313, 327] width 94 height 26
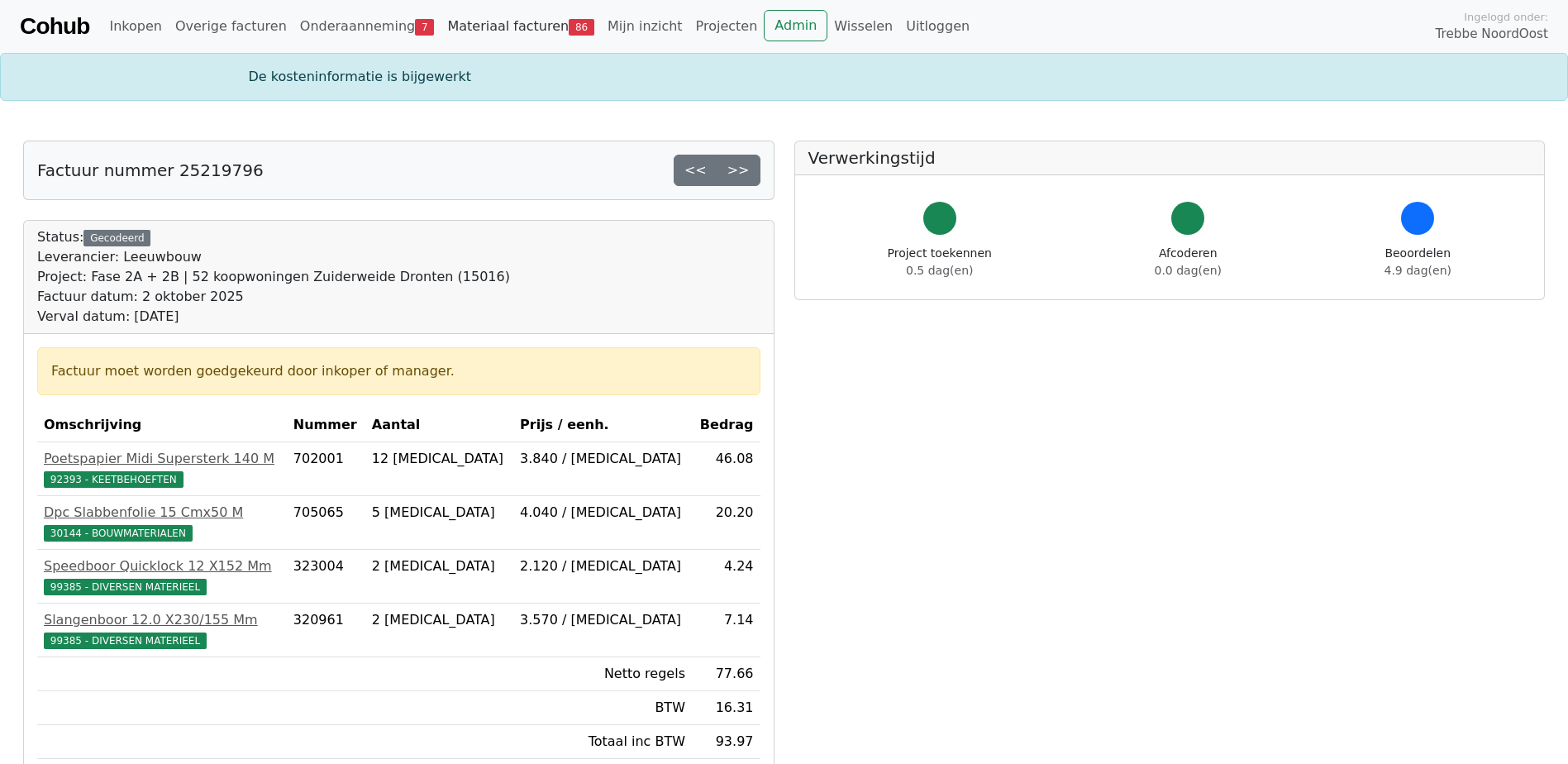
click at [512, 23] on link "Materiaal facturen 86" at bounding box center [521, 27] width 161 height 33
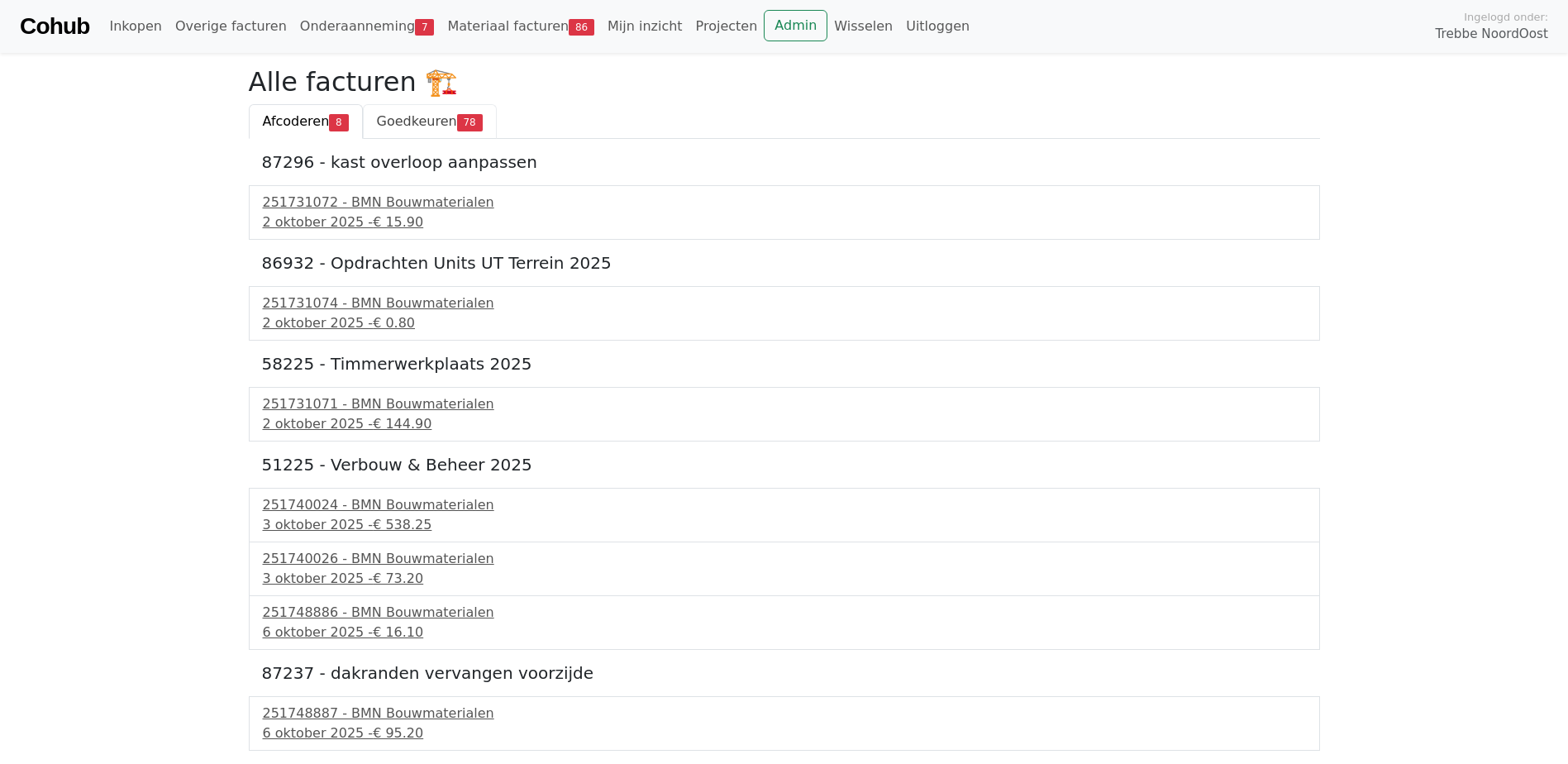
click at [440, 122] on span "Goedkeuren" at bounding box center [417, 121] width 80 height 16
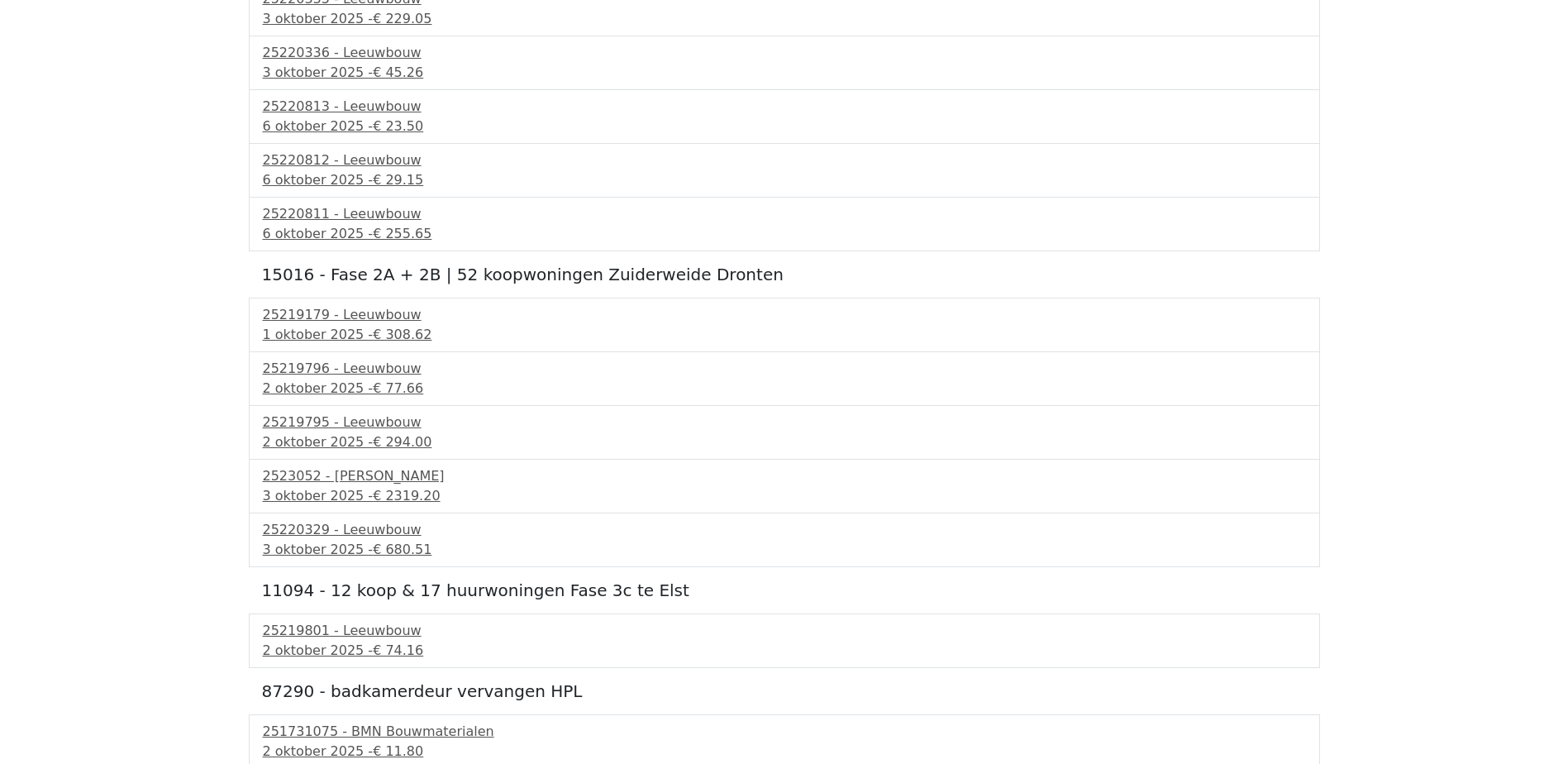
scroll to position [2727, 0]
click at [401, 426] on div "25219795 - Leeuwbouw" at bounding box center [784, 422] width 1043 height 19
click at [335, 479] on div "2523052 - Van Dalen" at bounding box center [784, 476] width 1043 height 19
click at [362, 540] on div "3 oktober 2025 - € 680.51" at bounding box center [784, 550] width 1043 height 19
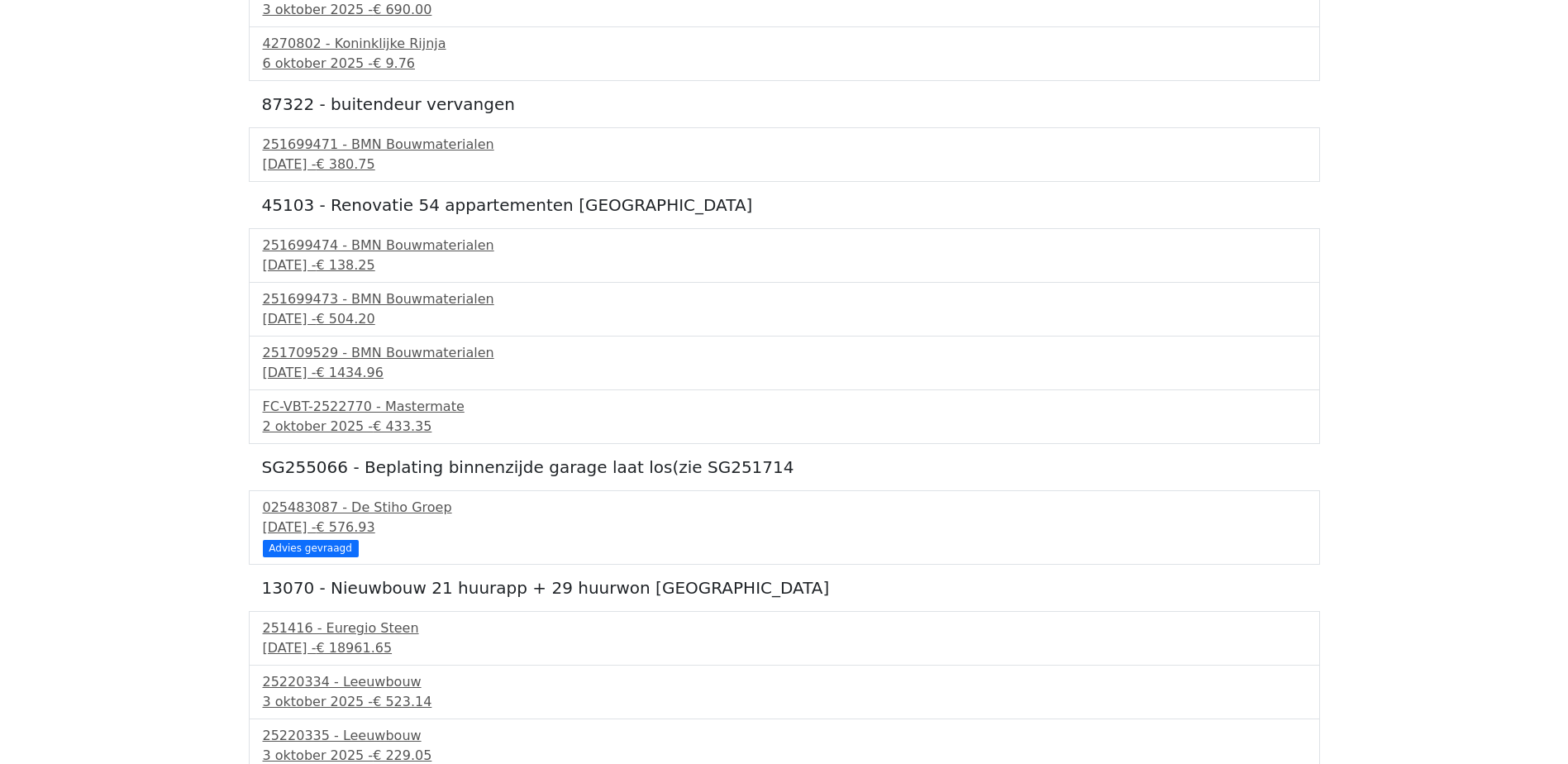
scroll to position [0, 0]
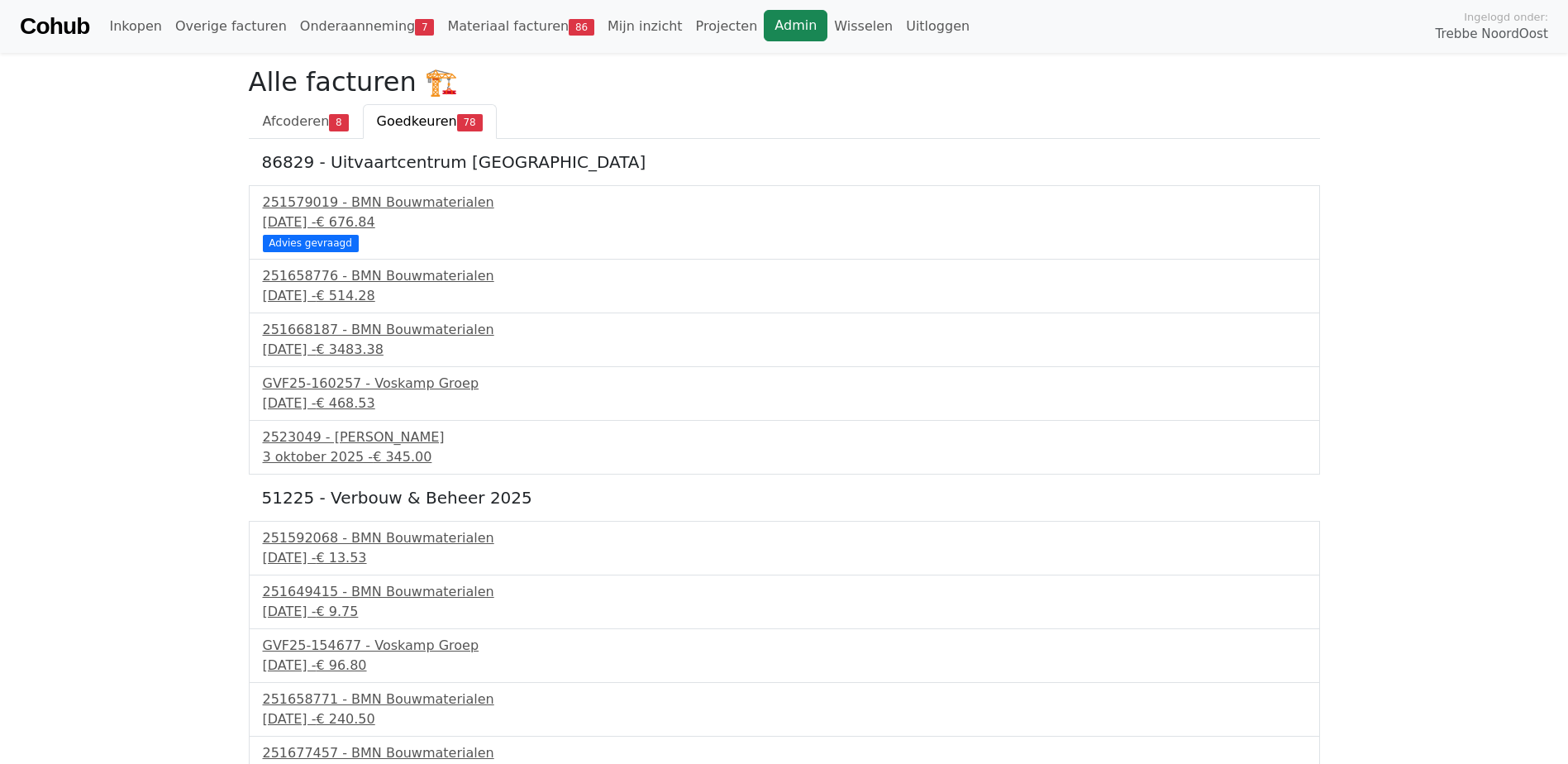
click at [764, 26] on link "Admin" at bounding box center [796, 26] width 64 height 31
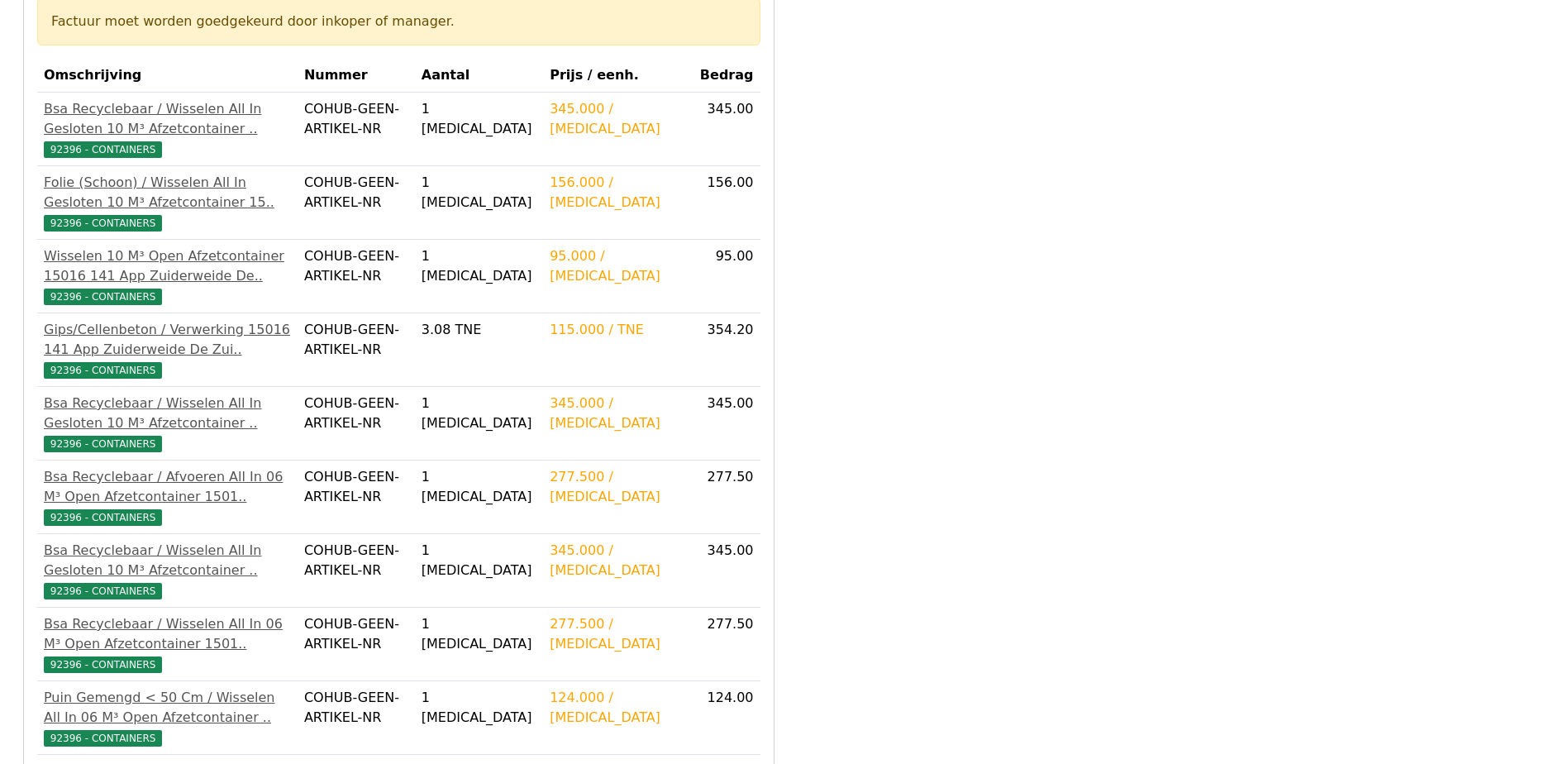
scroll to position [413, 0]
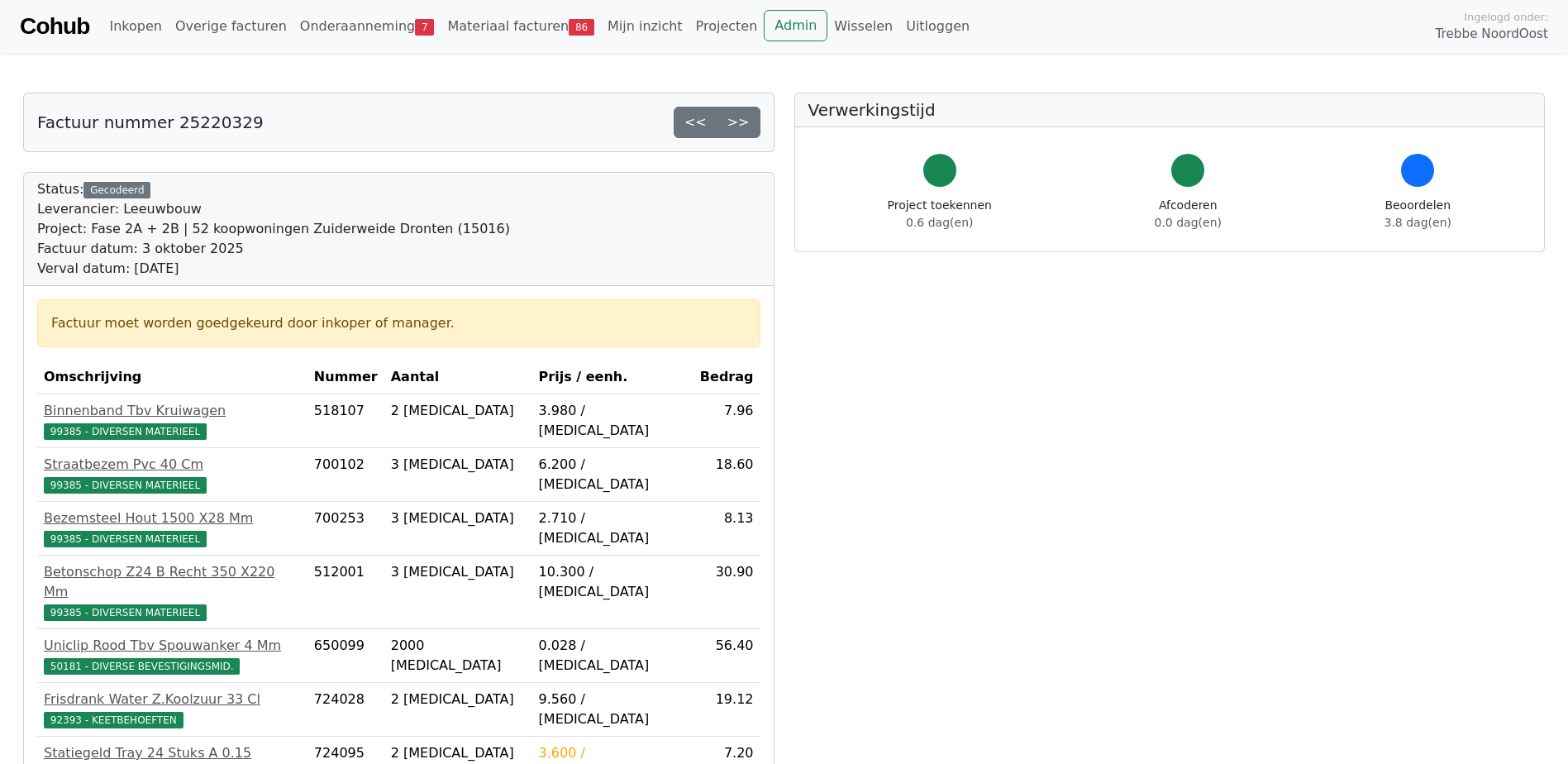
scroll to position [248, 0]
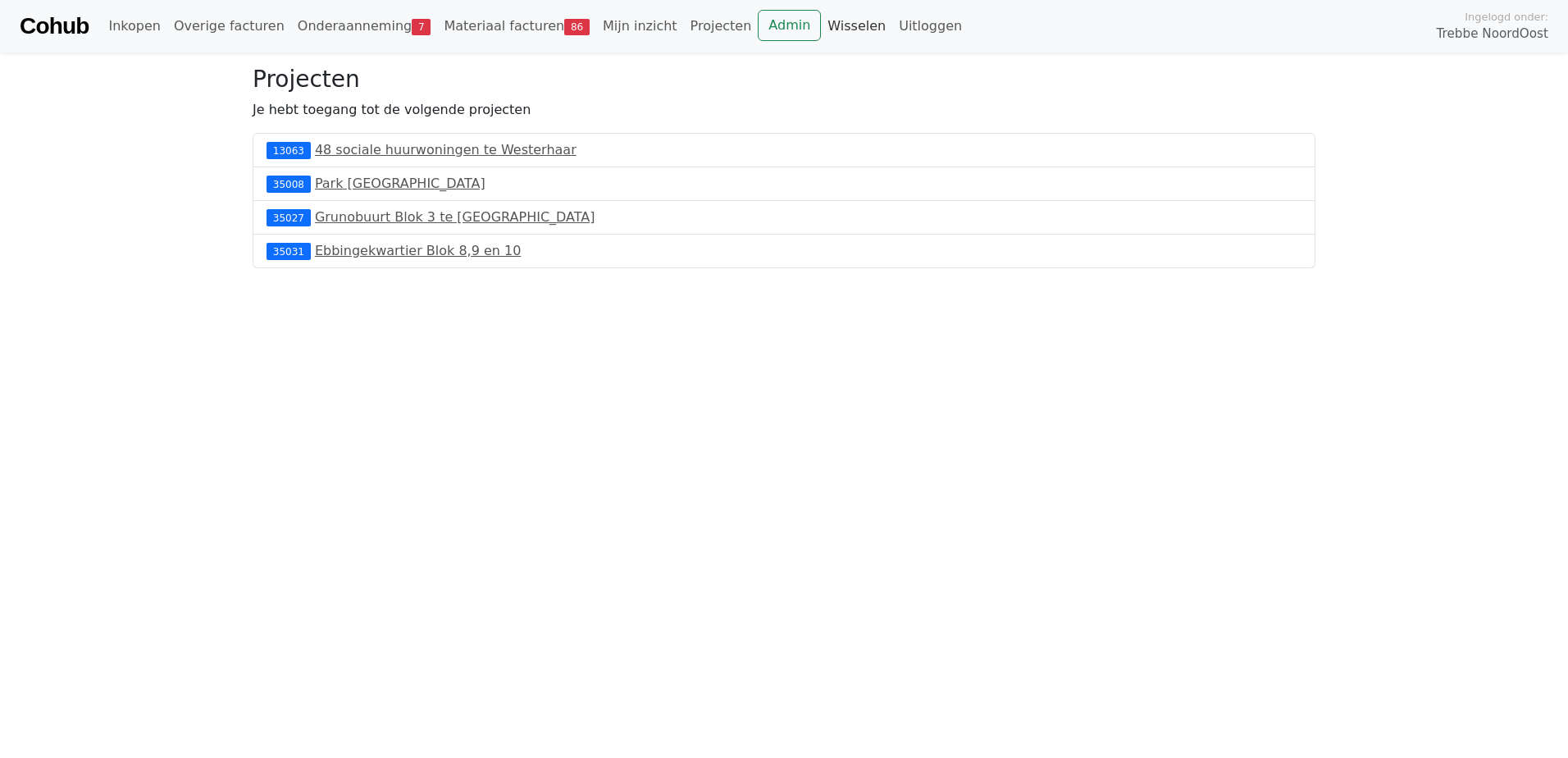
click at [821, 25] on link "Wisselen" at bounding box center [857, 27] width 71 height 33
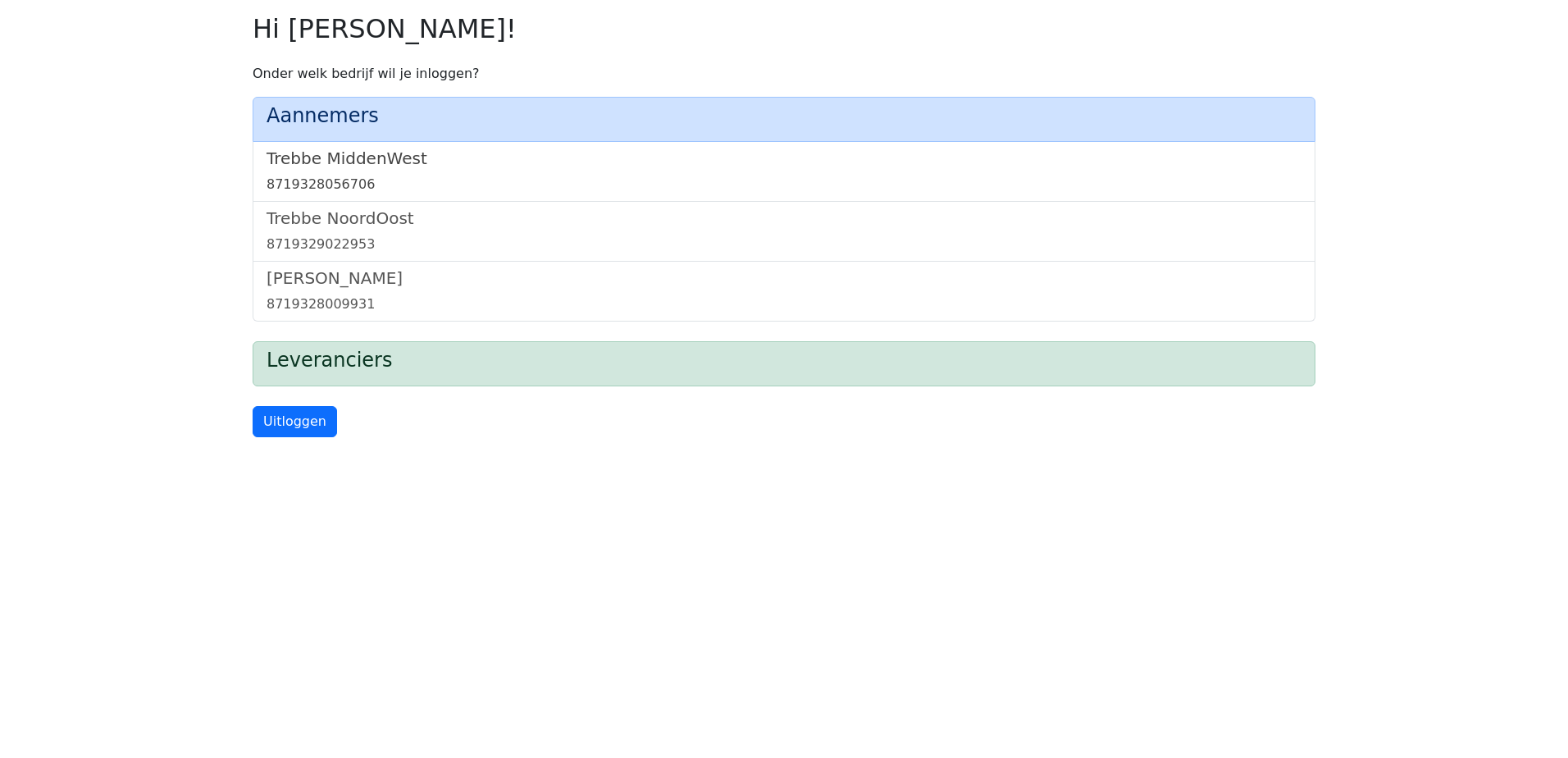
click at [366, 168] on h5 "Trebbe MiddenWest" at bounding box center [784, 158] width 1035 height 19
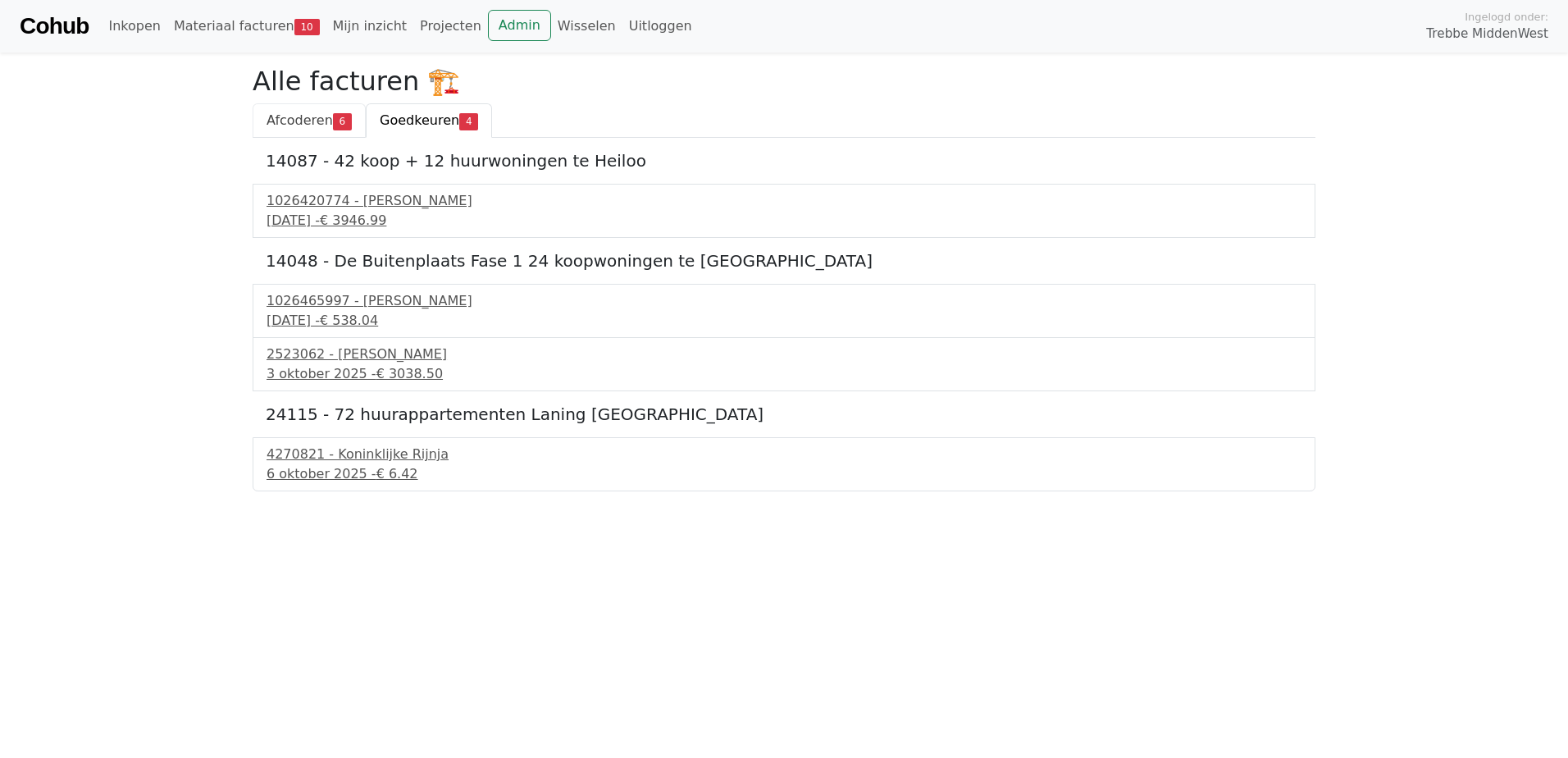
click at [311, 115] on span "Afcoderen" at bounding box center [300, 120] width 66 height 16
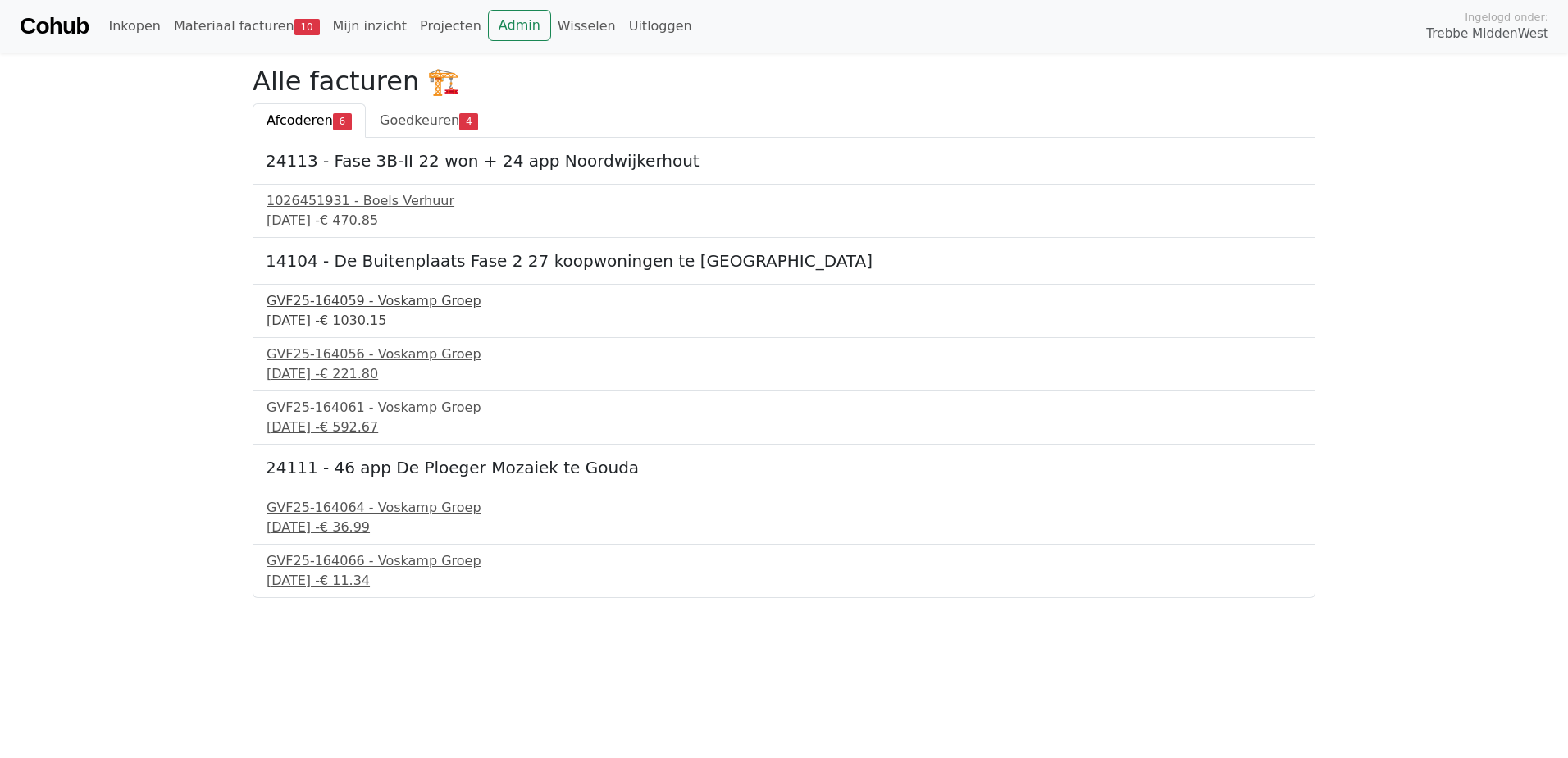
click at [386, 320] on span "€ 1030.15" at bounding box center [353, 320] width 66 height 16
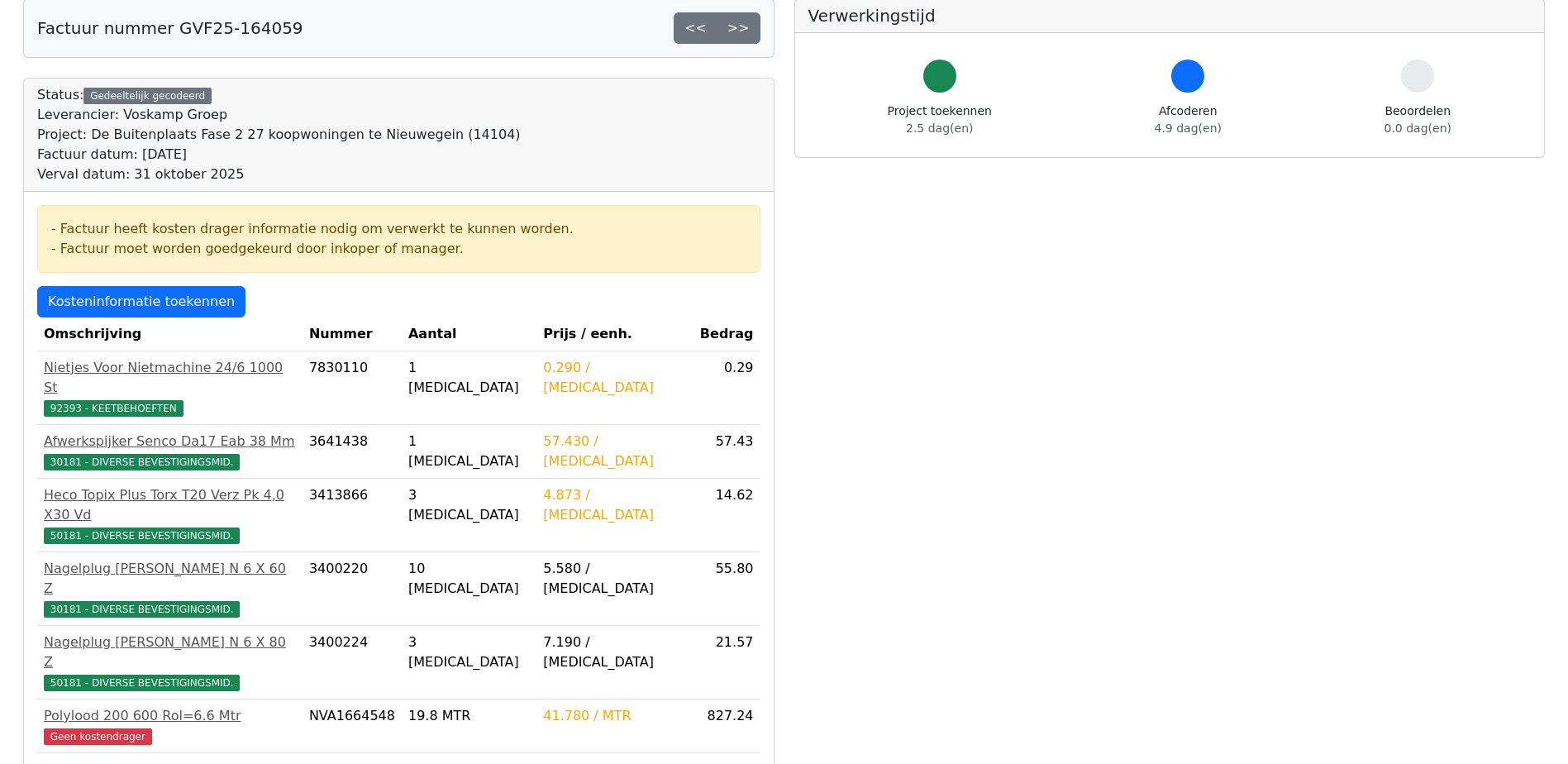
scroll to position [413, 0]
